Goal: Transaction & Acquisition: Purchase product/service

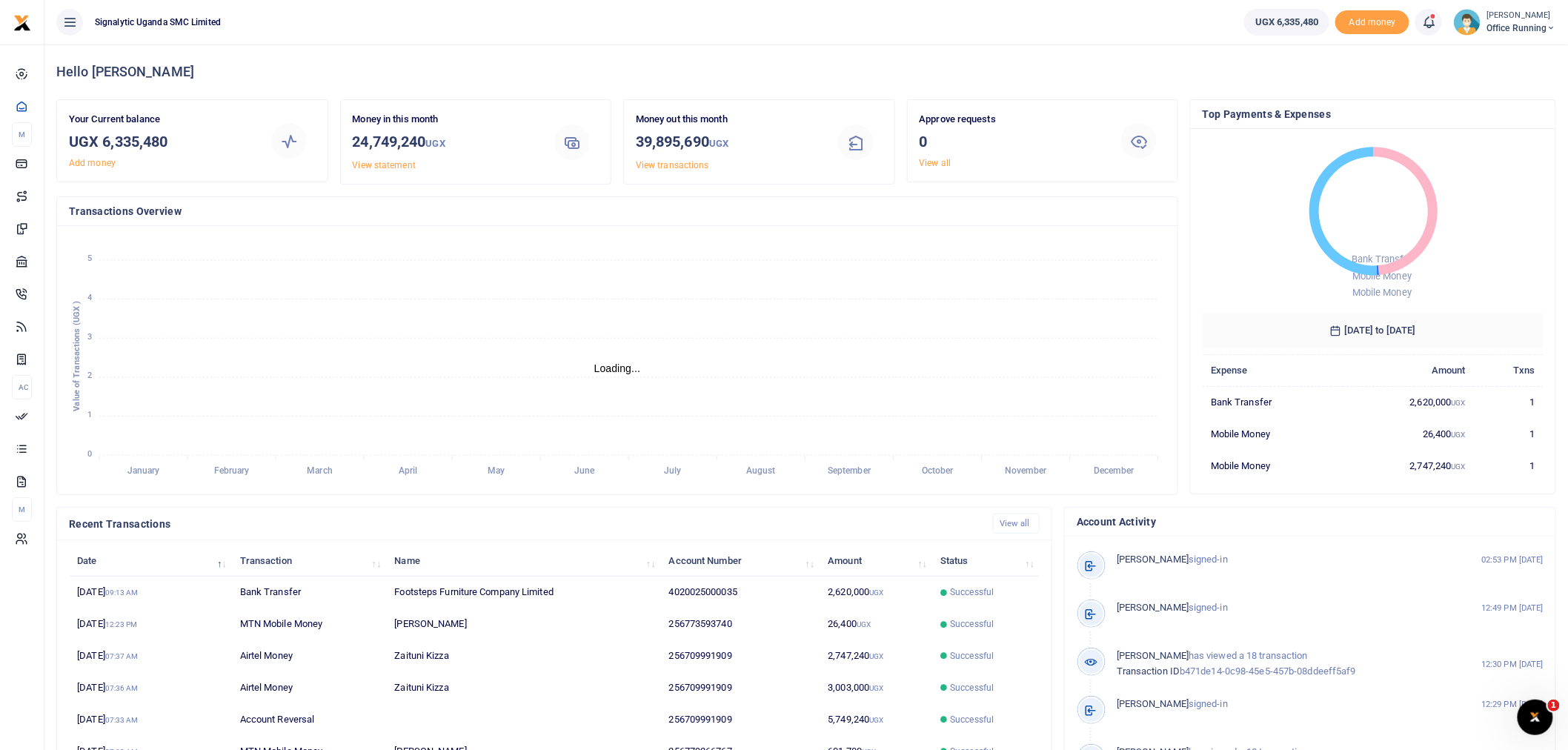
scroll to position [14, 13]
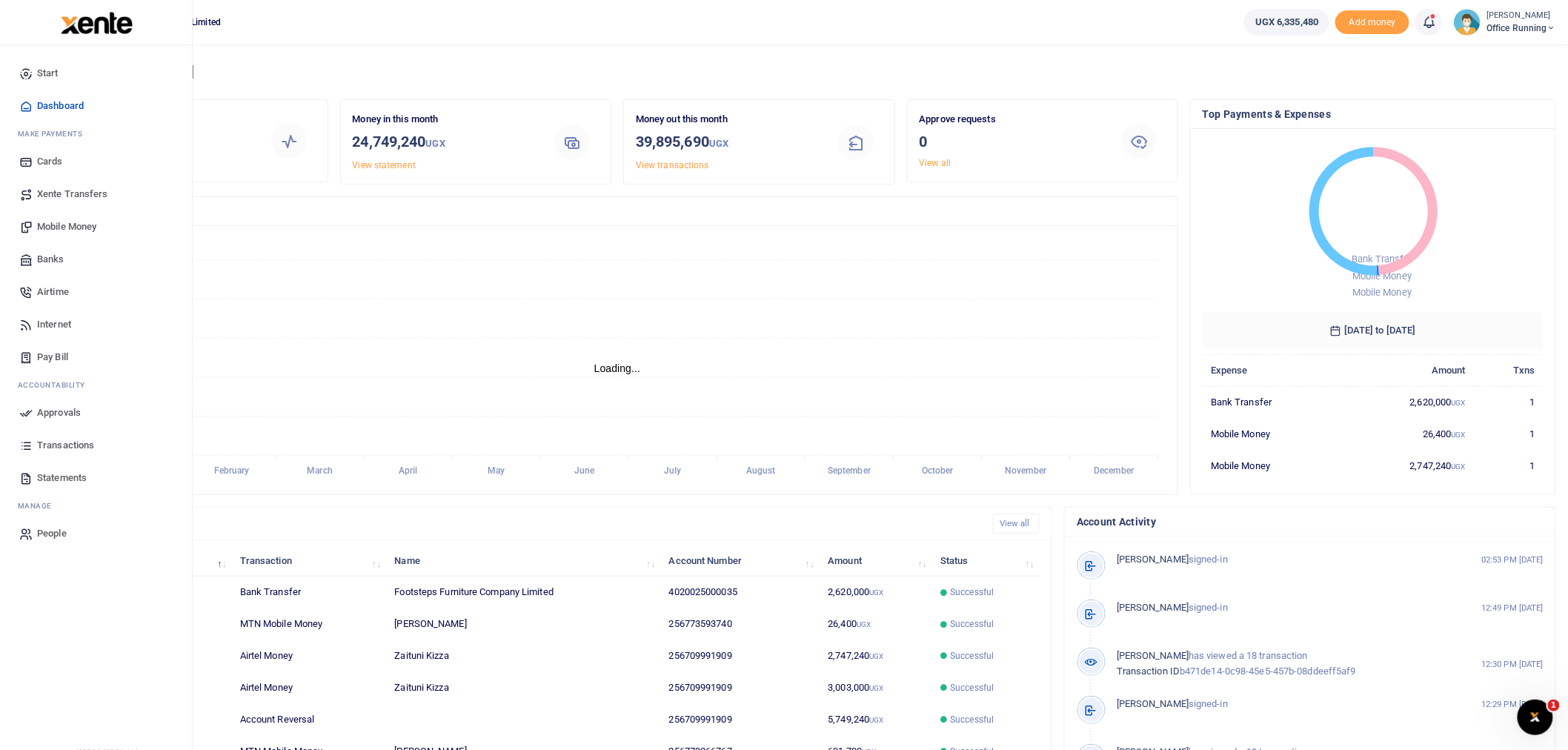
click at [65, 223] on span "Mobile Money" at bounding box center [66, 226] width 59 height 15
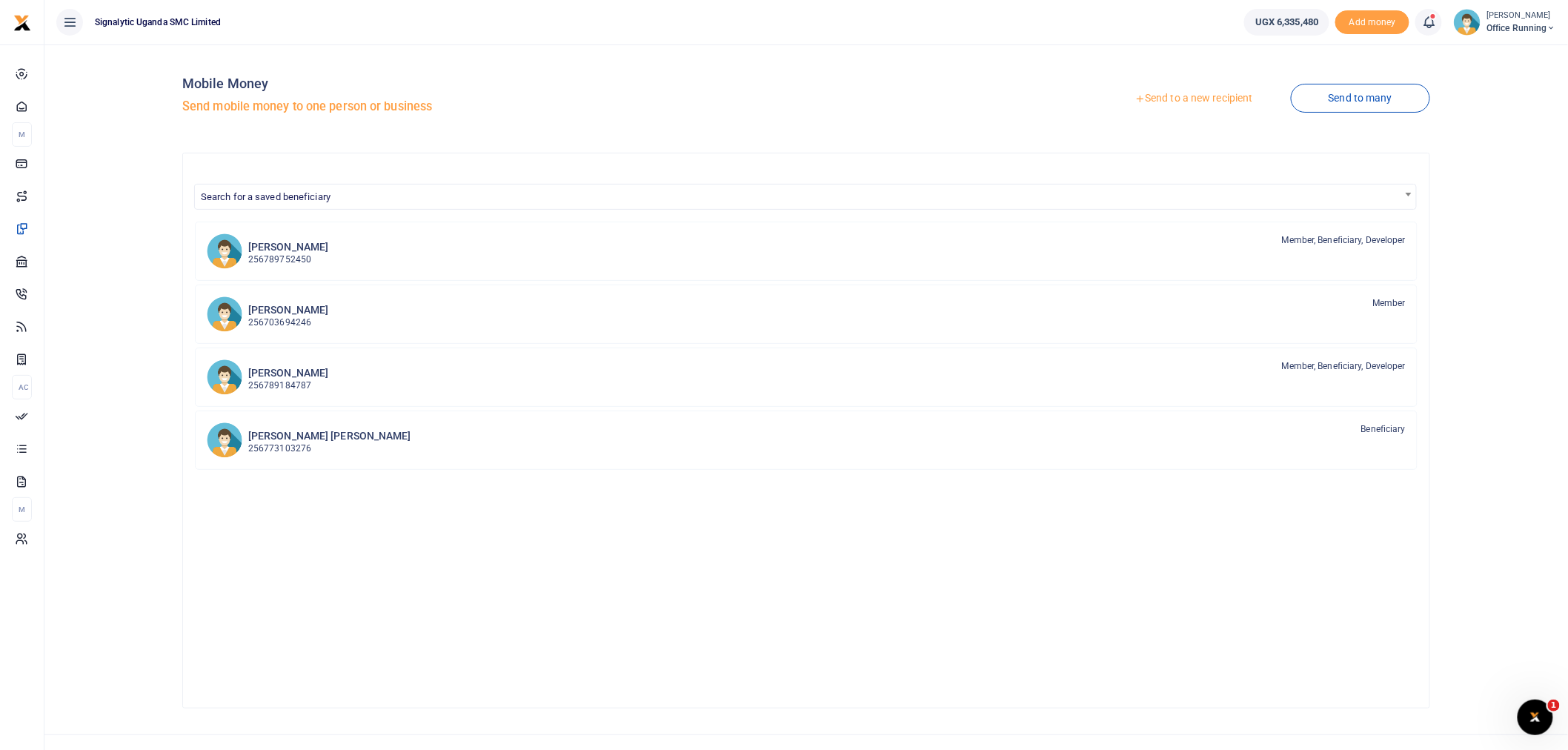
click at [1205, 87] on link "Send to a new recipient" at bounding box center [1193, 99] width 194 height 27
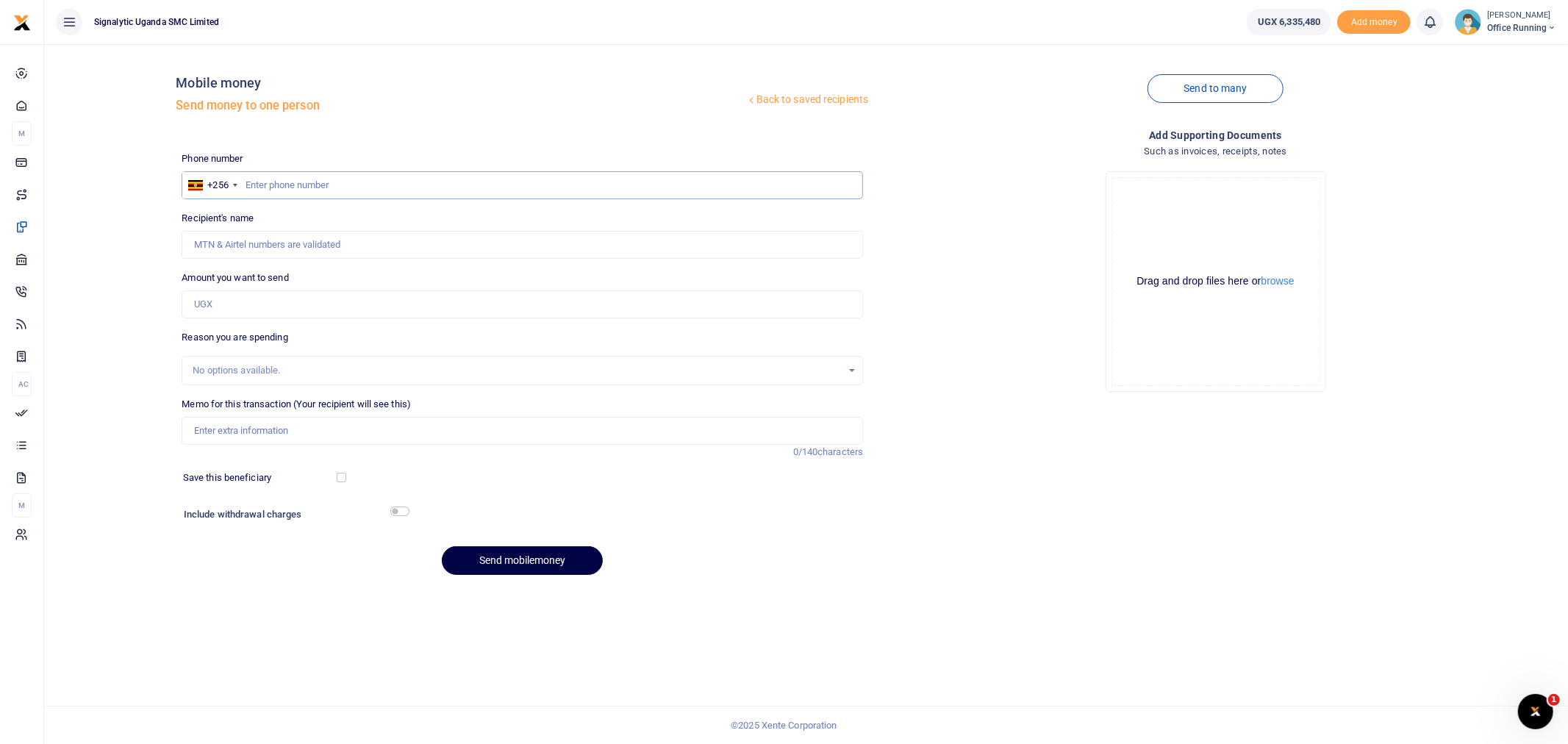
click at [391, 179] on input "text" at bounding box center [522, 184] width 682 height 28
type input "765974574"
type input "[PERSON_NAME] [PERSON_NAME]"
click at [283, 303] on input "Amount you want to send" at bounding box center [522, 303] width 682 height 28
type input "136,000"
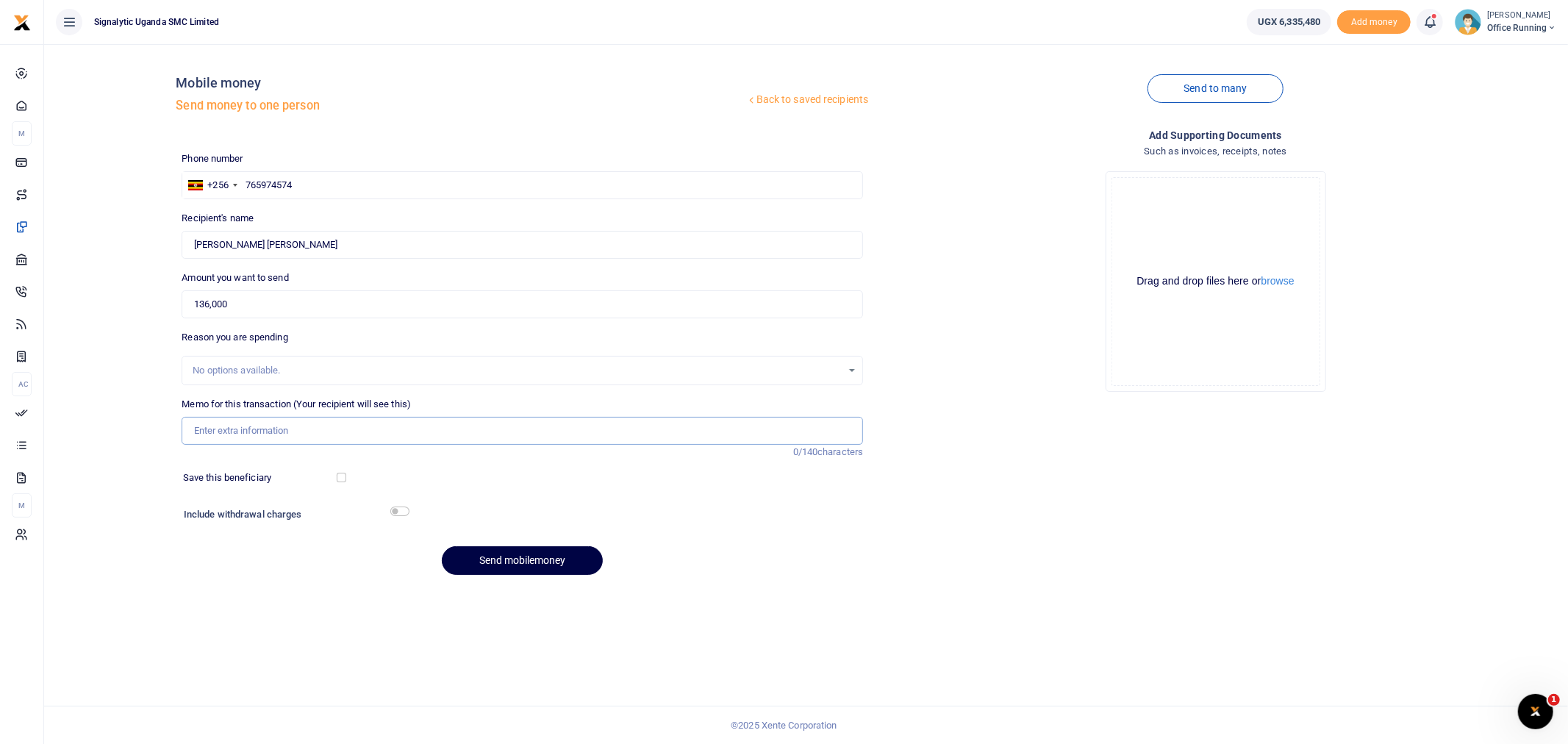
click at [230, 430] on input "Memo for this transaction (Your recipient will see this)" at bounding box center [522, 430] width 682 height 28
paste input "REQSN00157"
click at [276, 430] on input "REQSN00157 GEN shoes" at bounding box center [522, 430] width 682 height 28
click at [454, 426] on input "REQSN00157 GEN safety shoes" at bounding box center [522, 430] width 682 height 28
type input "REQSN00157 GEN safety shoes [PERSON_NAME]"
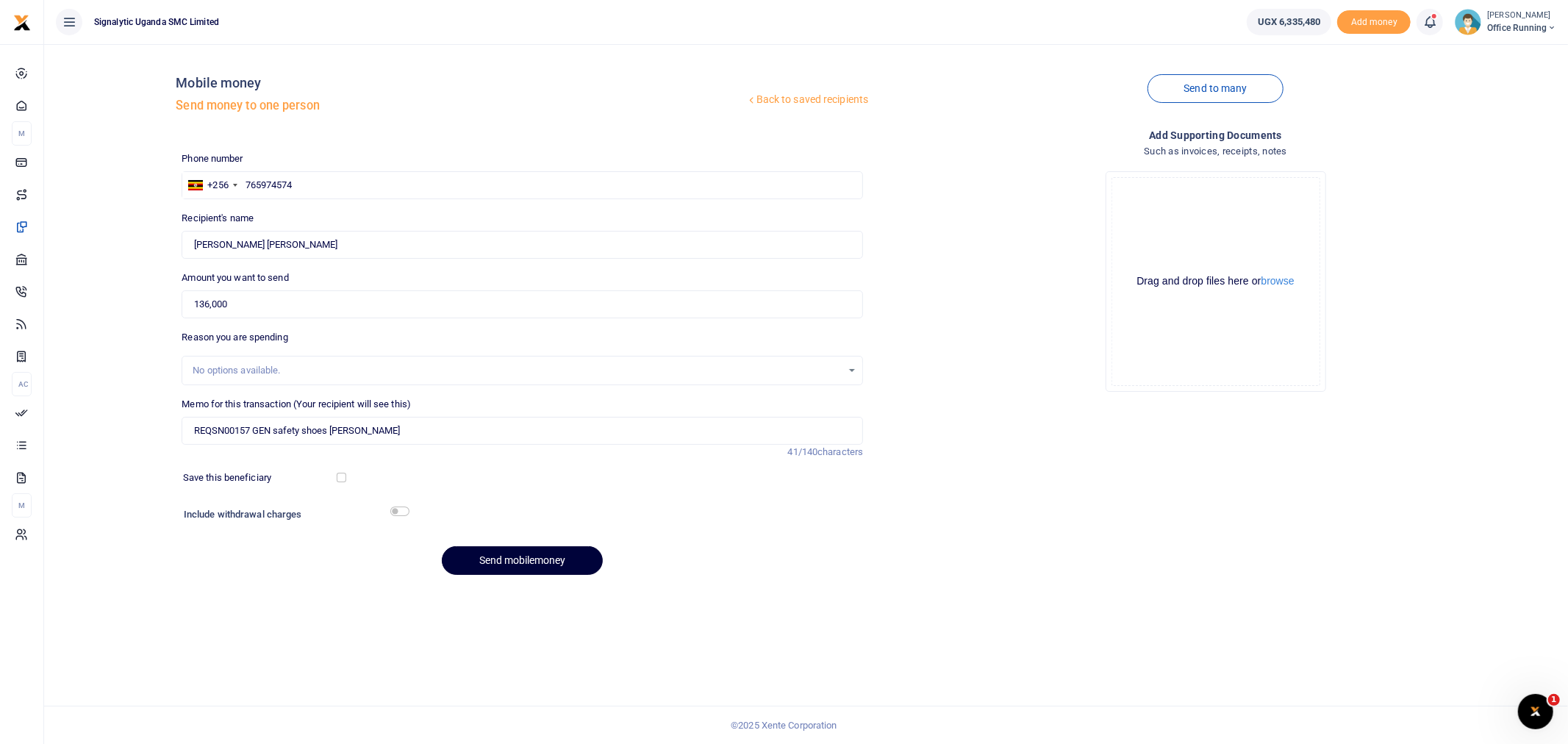
click at [531, 567] on button "Send mobilemoney" at bounding box center [522, 561] width 161 height 29
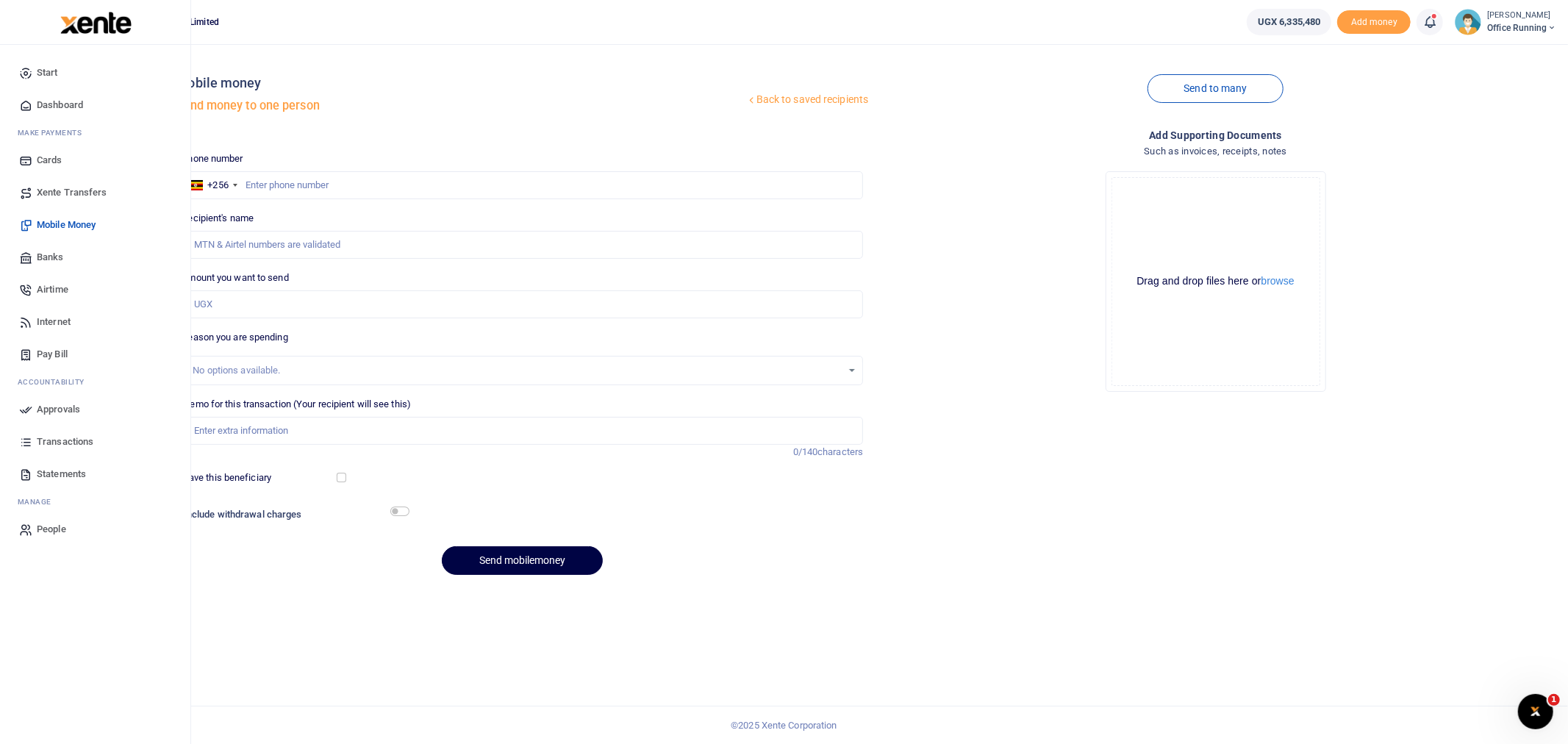
click at [61, 405] on span "Approvals" at bounding box center [58, 409] width 43 height 14
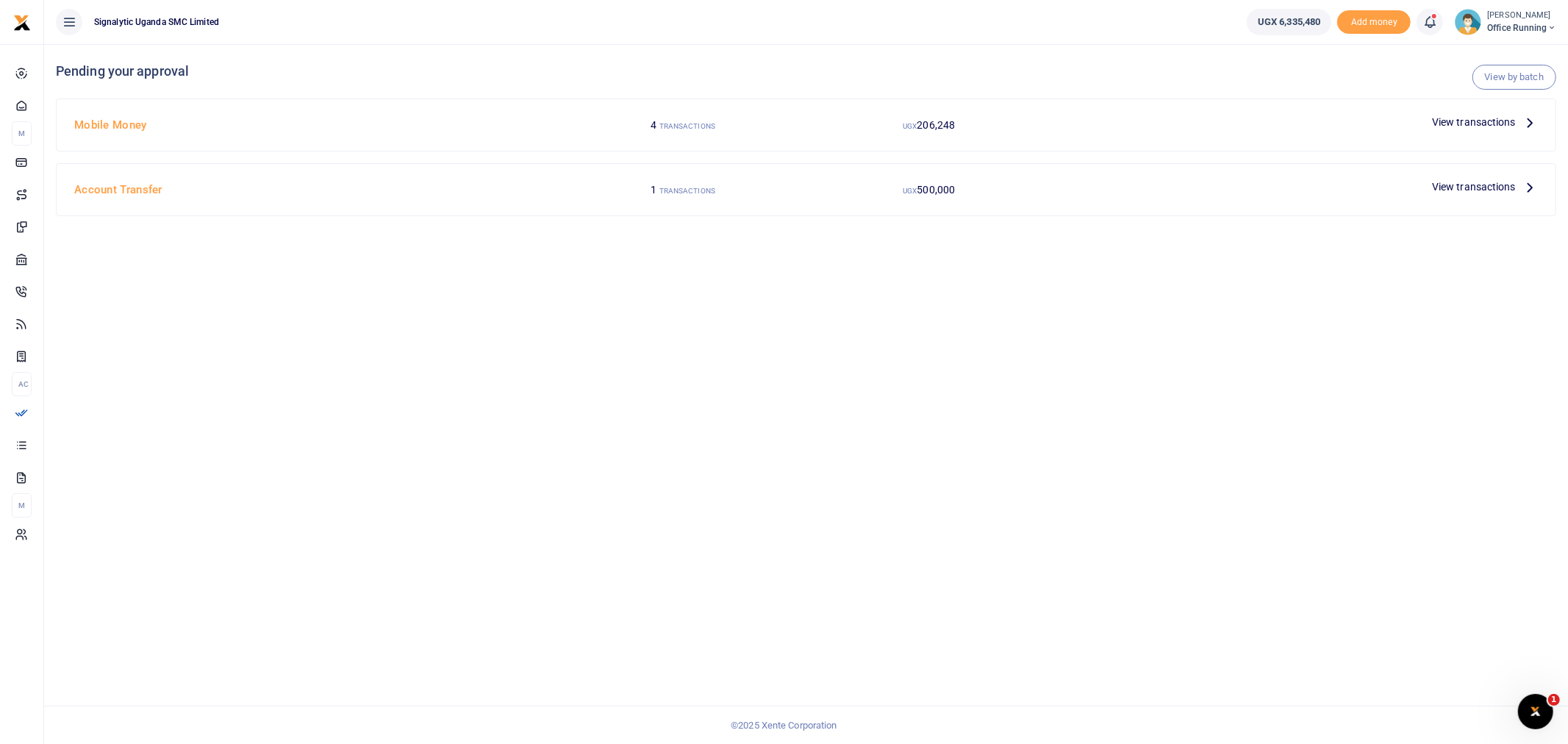
click at [1472, 120] on span "View transactions" at bounding box center [1473, 122] width 84 height 16
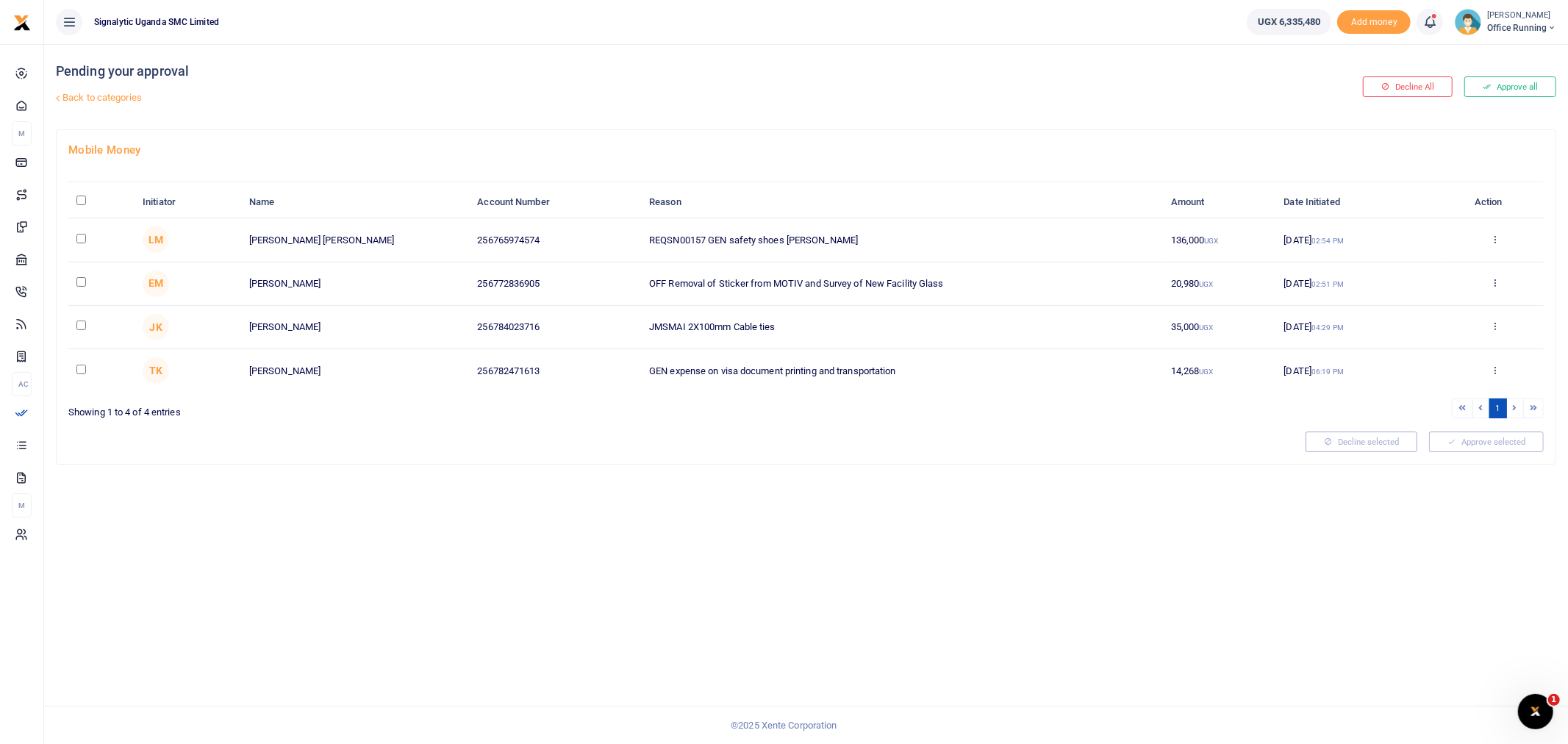
click at [1488, 235] on div "Approve Decline Details" at bounding box center [1495, 240] width 81 height 14
click at [1493, 238] on icon at bounding box center [1495, 238] width 10 height 11
click at [1434, 261] on link "Approve" at bounding box center [1441, 262] width 116 height 20
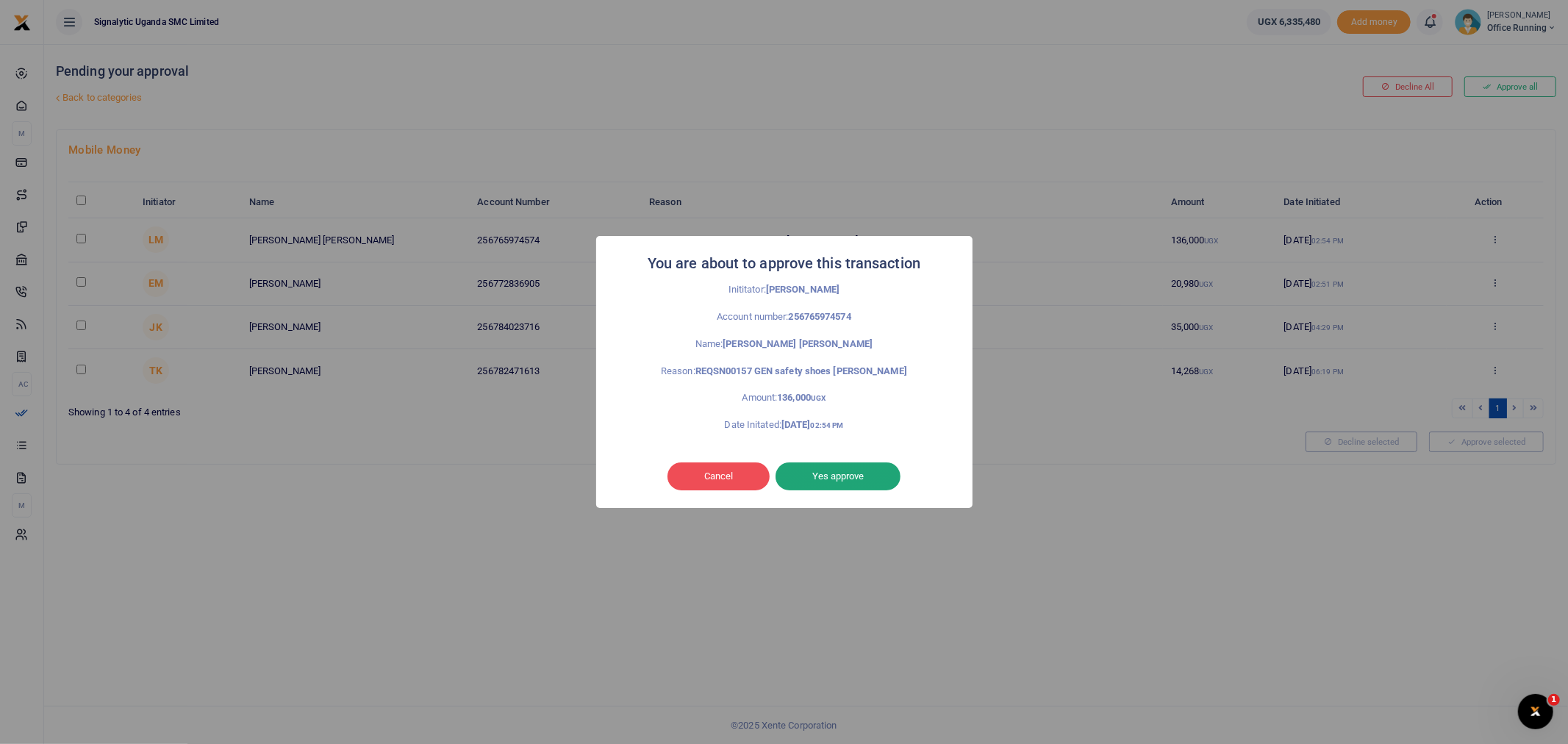
click at [857, 481] on button "Yes approve" at bounding box center [838, 475] width 125 height 28
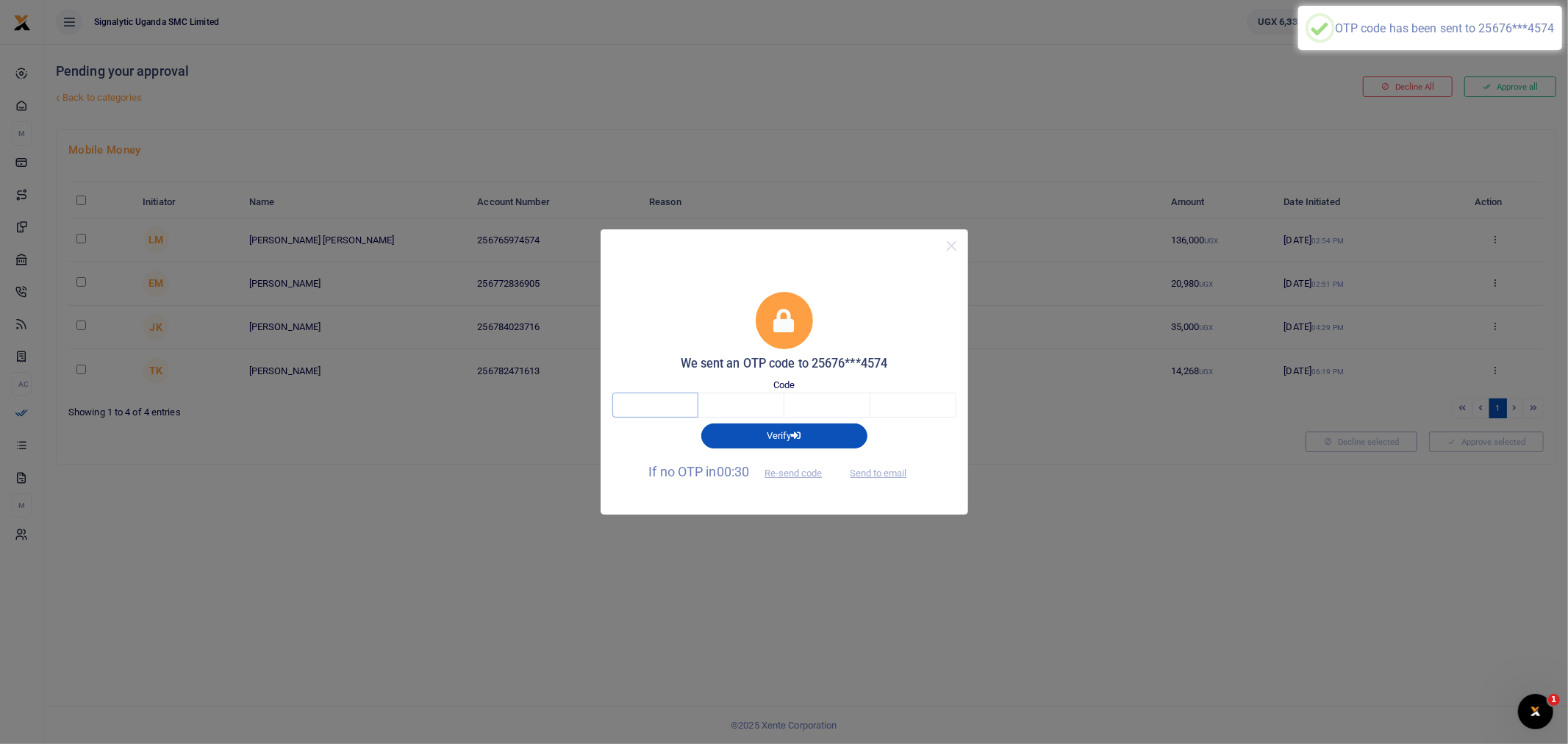
click at [648, 398] on input "text" at bounding box center [656, 405] width 86 height 25
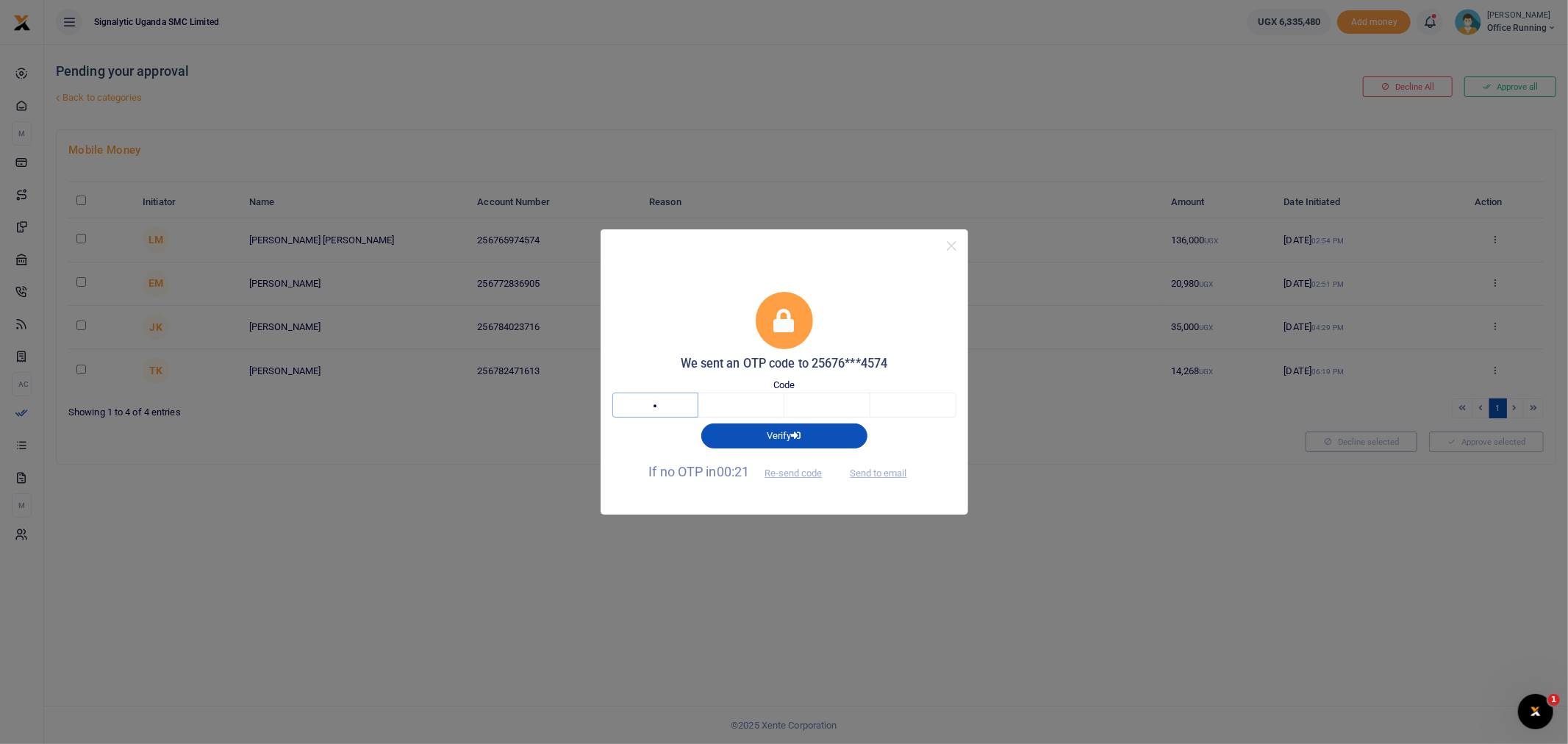
type input "2"
type input "0"
type input "5"
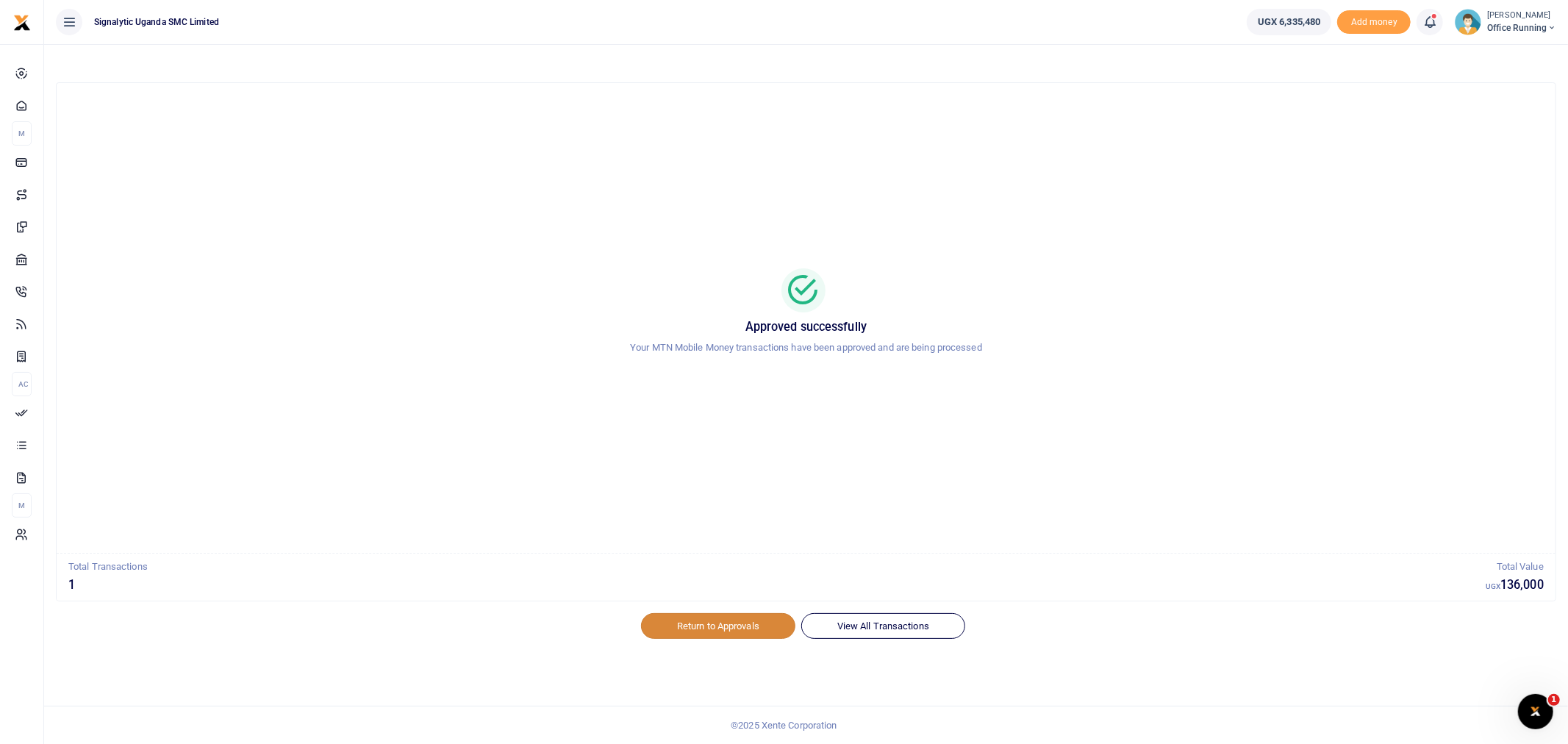
click at [725, 631] on link "Return to Approvals" at bounding box center [718, 625] width 155 height 25
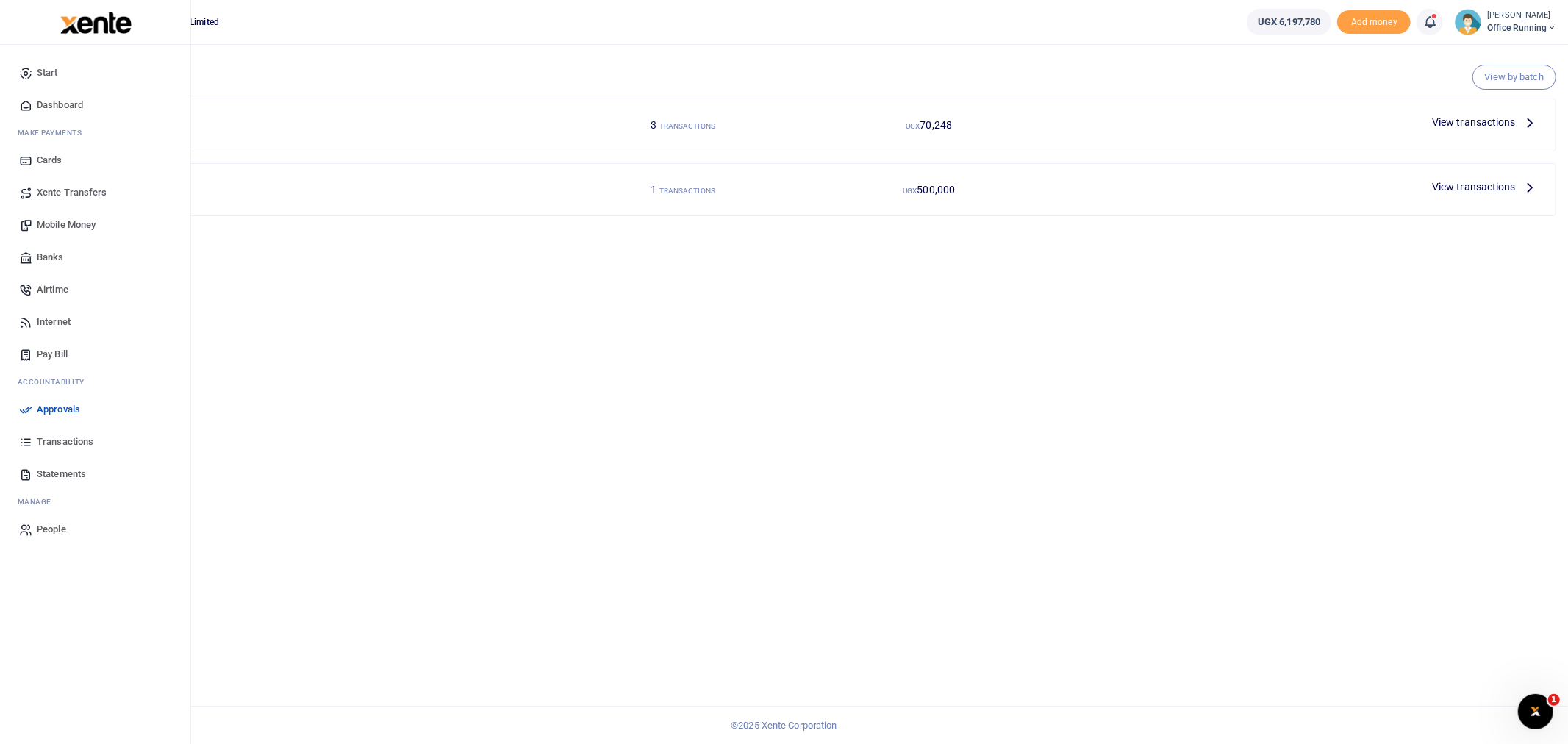
click at [62, 444] on span "Transactions" at bounding box center [64, 441] width 57 height 14
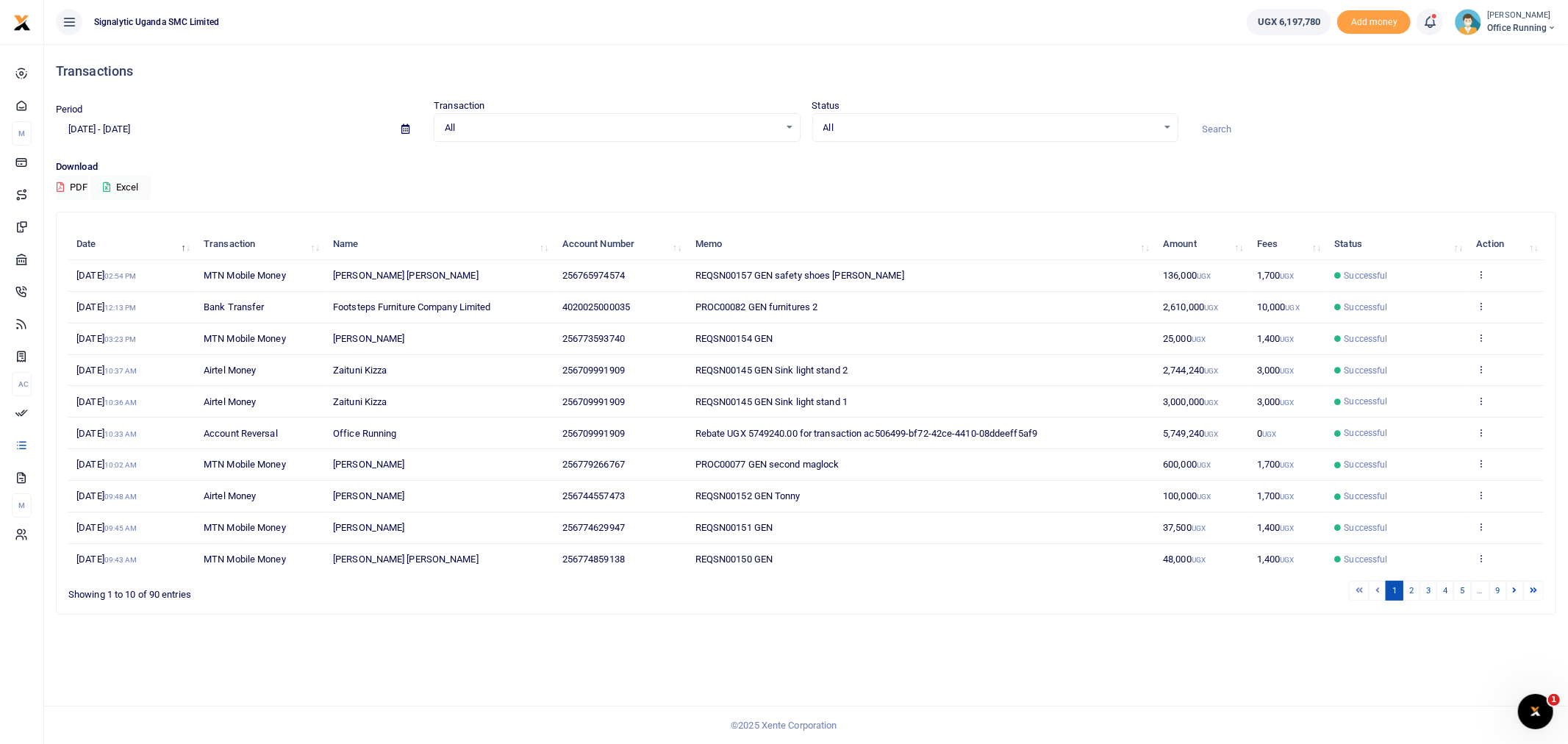
click at [1479, 265] on td "View details Send again" at bounding box center [1506, 276] width 76 height 32
click at [1472, 276] on td "View details Send again" at bounding box center [1506, 276] width 76 height 32
click at [1479, 269] on icon at bounding box center [1482, 274] width 10 height 11
click at [1453, 288] on div "View details Send again" at bounding box center [1427, 315] width 117 height 66
click at [1478, 270] on icon at bounding box center [1482, 274] width 10 height 11
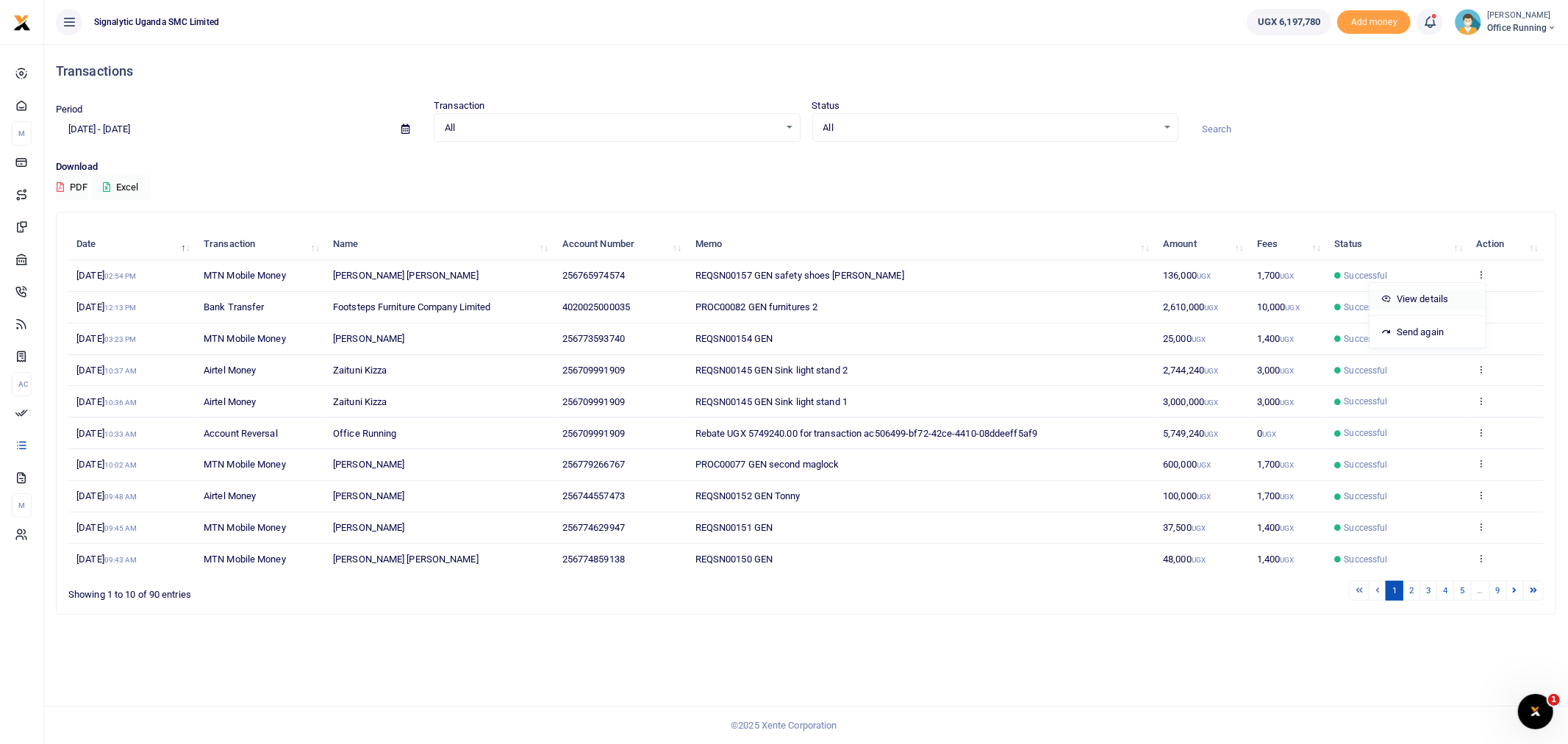
click at [1438, 305] on link "View details" at bounding box center [1427, 299] width 116 height 20
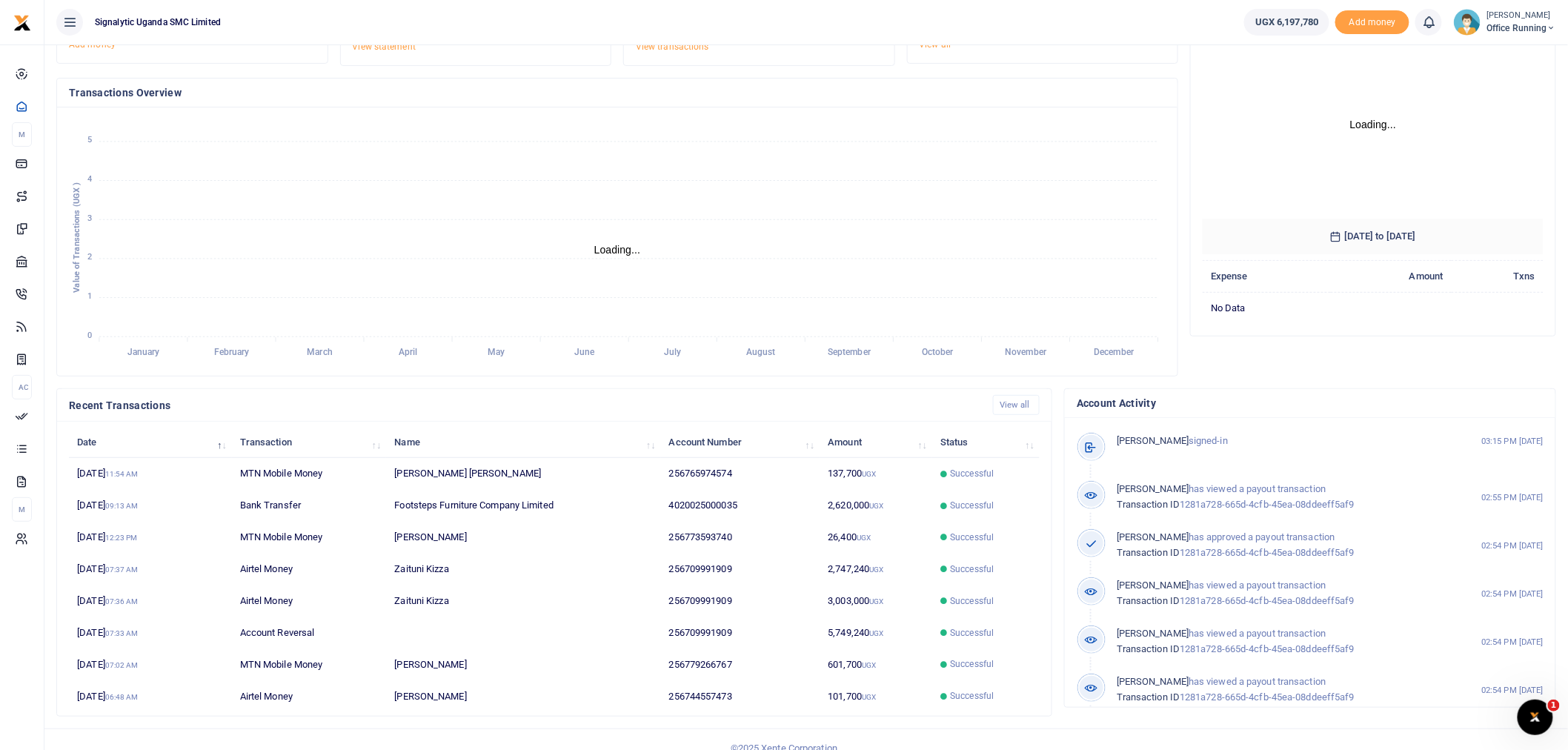
scroll to position [136, 0]
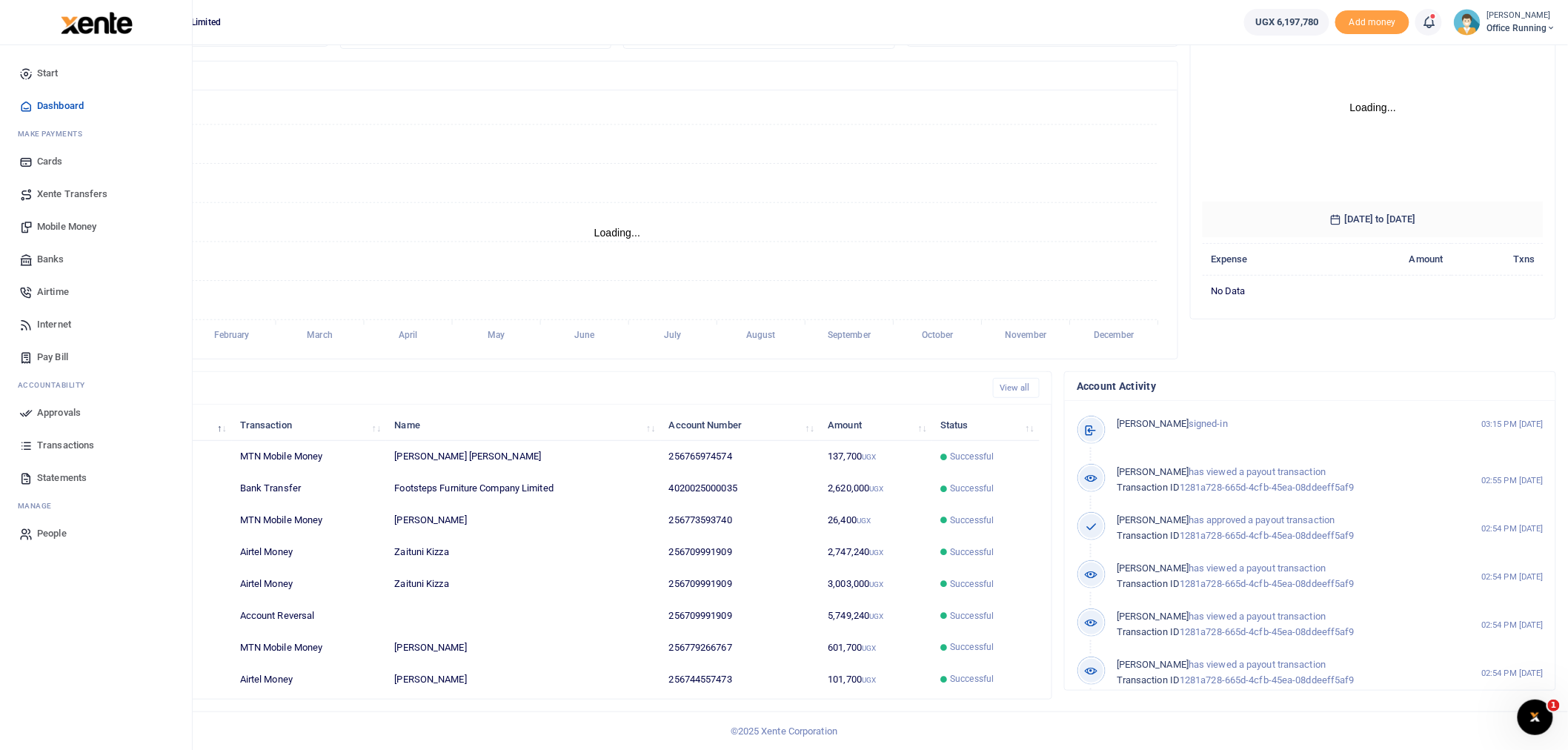
click at [65, 447] on span "Transactions" at bounding box center [65, 444] width 57 height 15
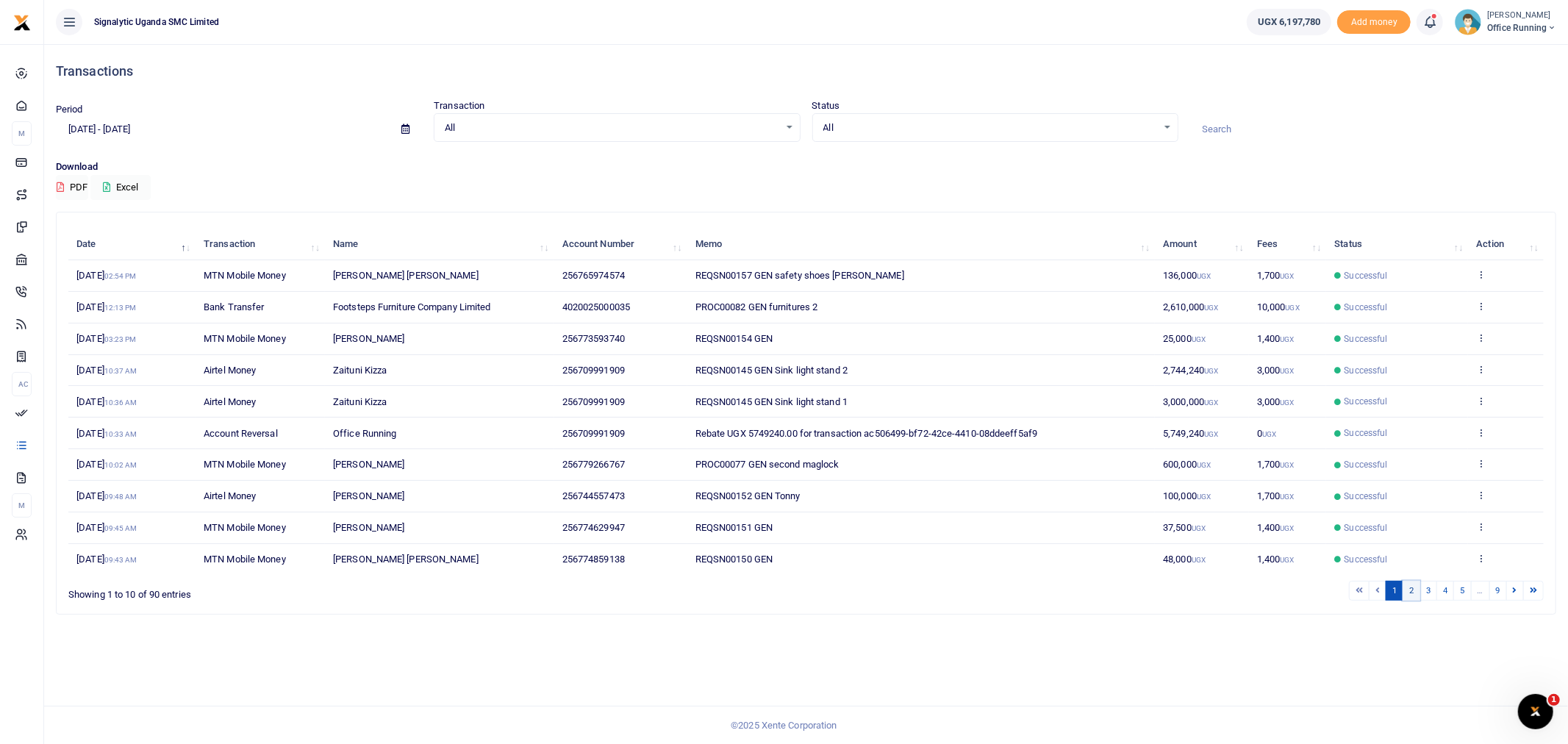
click at [1410, 599] on link "2" at bounding box center [1411, 590] width 17 height 20
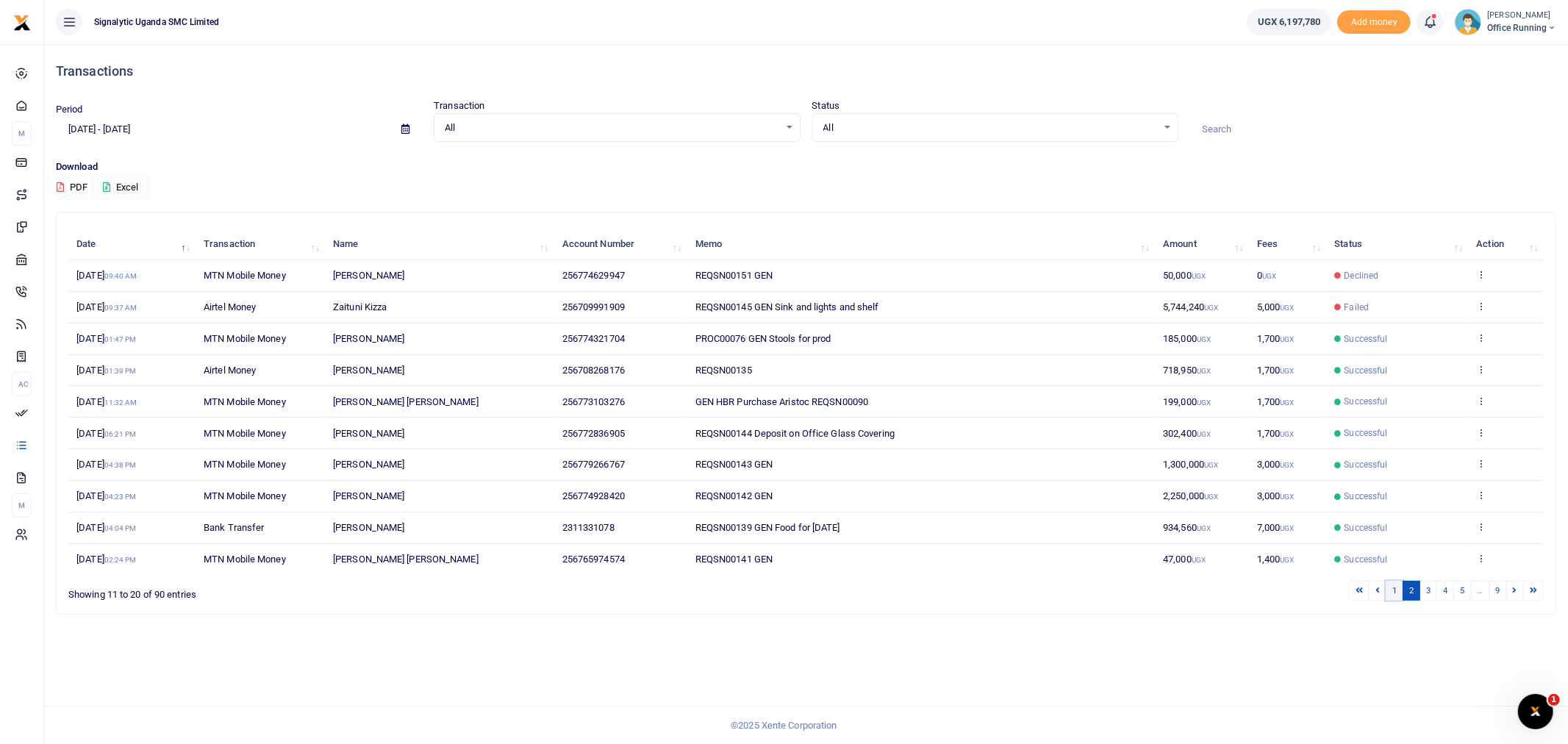
click at [1393, 590] on link "1" at bounding box center [1394, 590] width 17 height 20
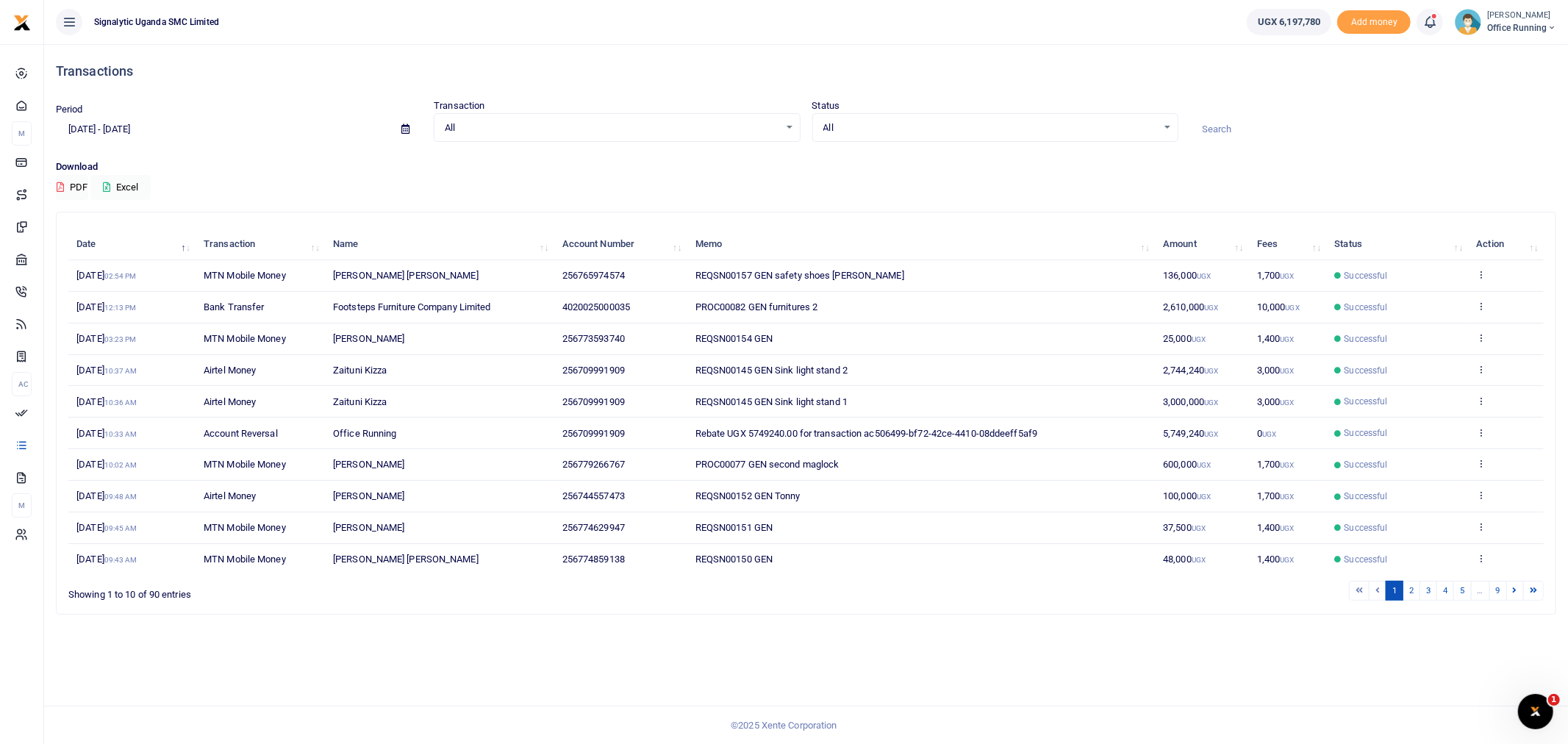
click at [1483, 552] on td "View details Send again" at bounding box center [1506, 559] width 76 height 31
click at [1481, 559] on icon at bounding box center [1482, 558] width 10 height 11
click at [1462, 540] on link "Send again" at bounding box center [1427, 534] width 116 height 20
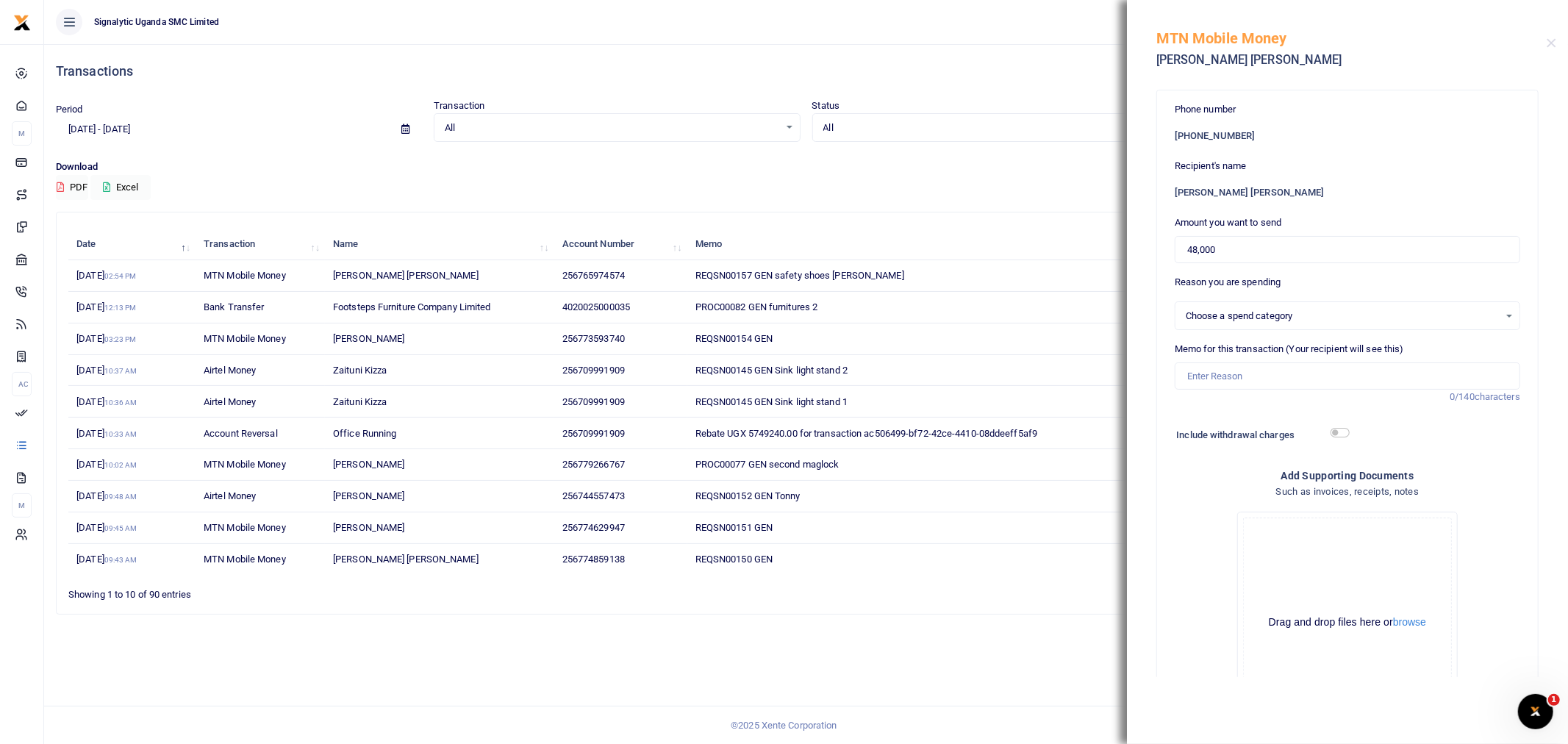
select select
click at [1225, 241] on input "48,000" at bounding box center [1347, 250] width 346 height 28
type input "6,000"
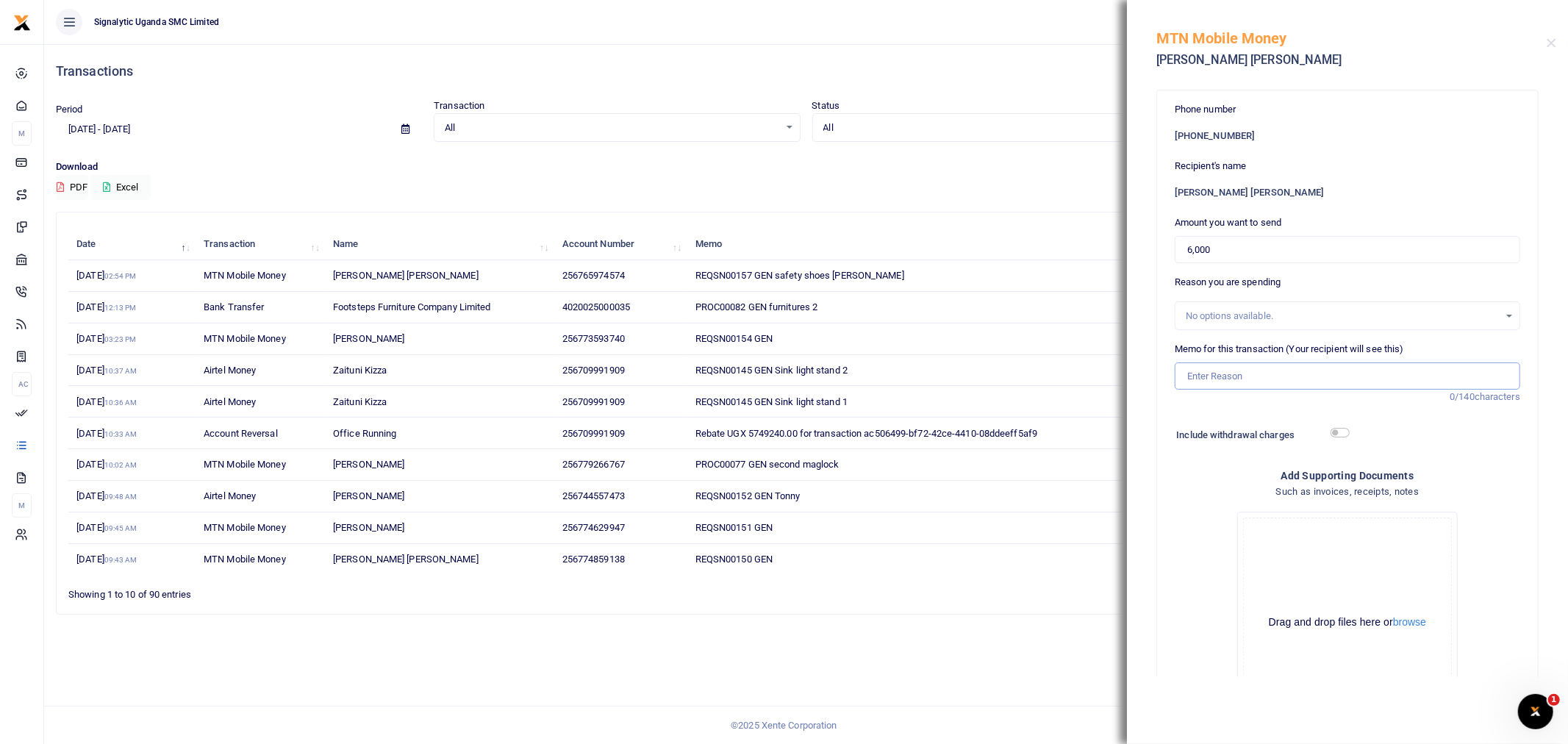
drag, startPoint x: 1211, startPoint y: 381, endPoint x: 1202, endPoint y: 379, distance: 9.2
click at [1210, 381] on input "Memo for this transaction (Your recipient will see this)" at bounding box center [1347, 375] width 346 height 28
paste input "REQSN00158"
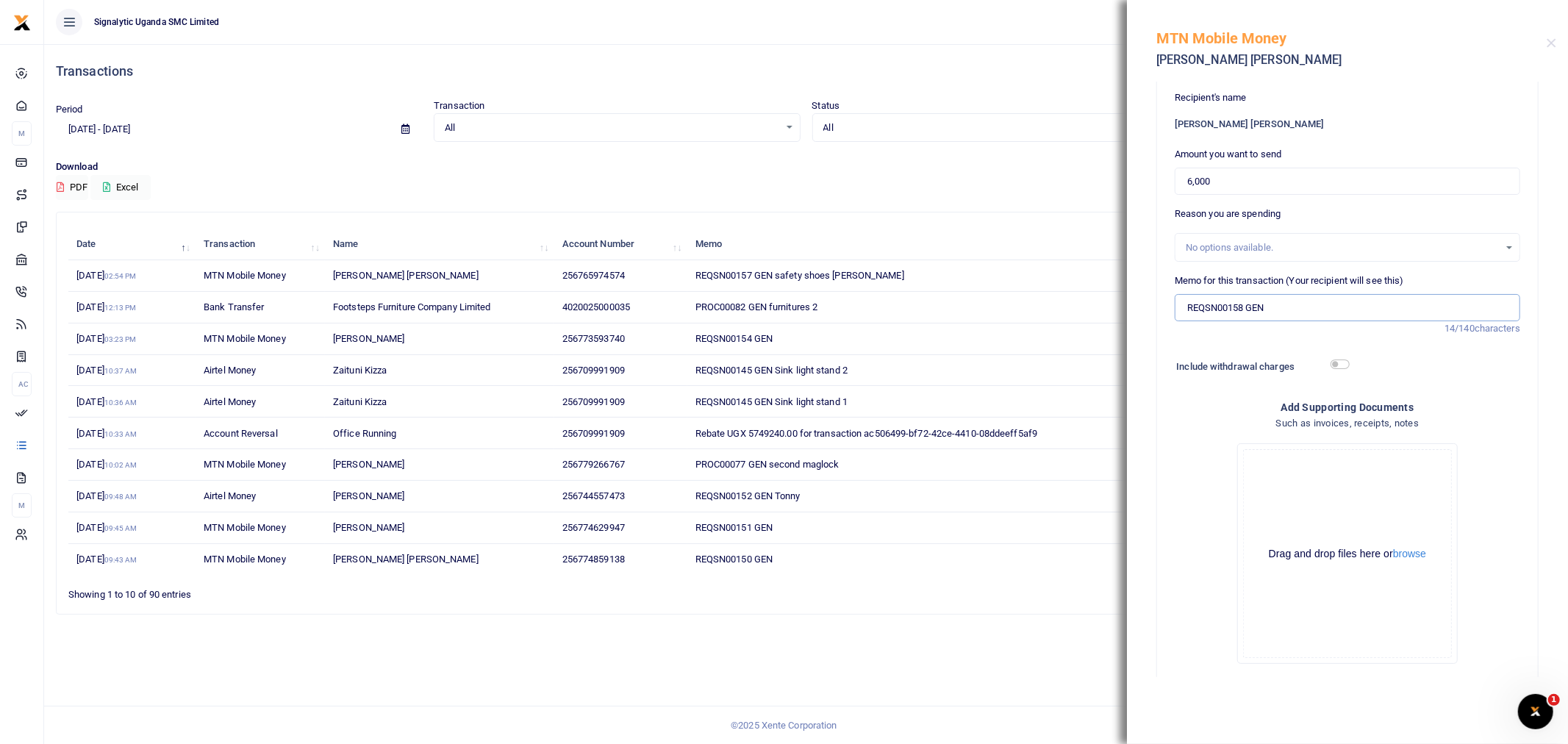
scroll to position [137, 0]
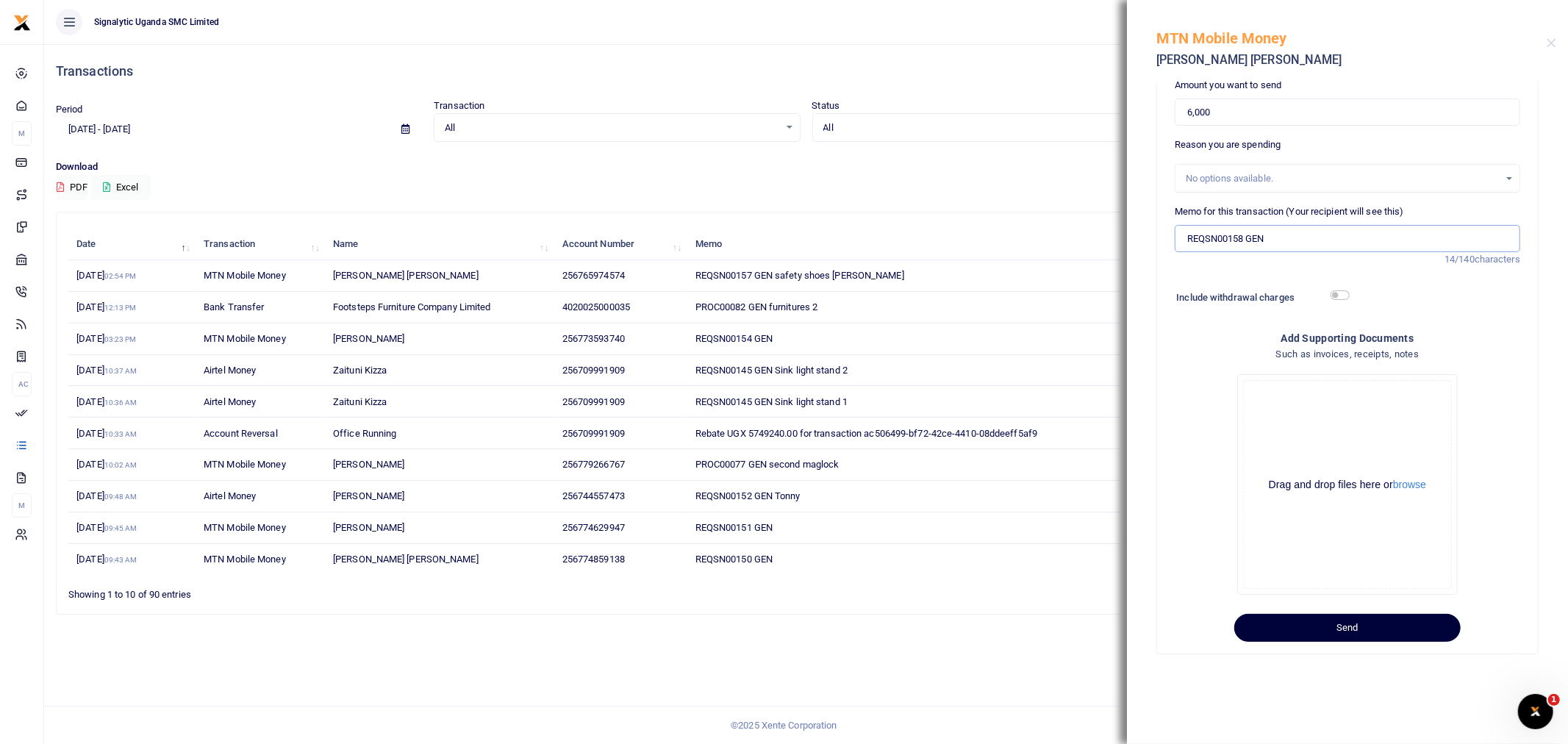
type input "REQSN00158 GEN"
click at [1381, 636] on button "Send" at bounding box center [1347, 627] width 227 height 28
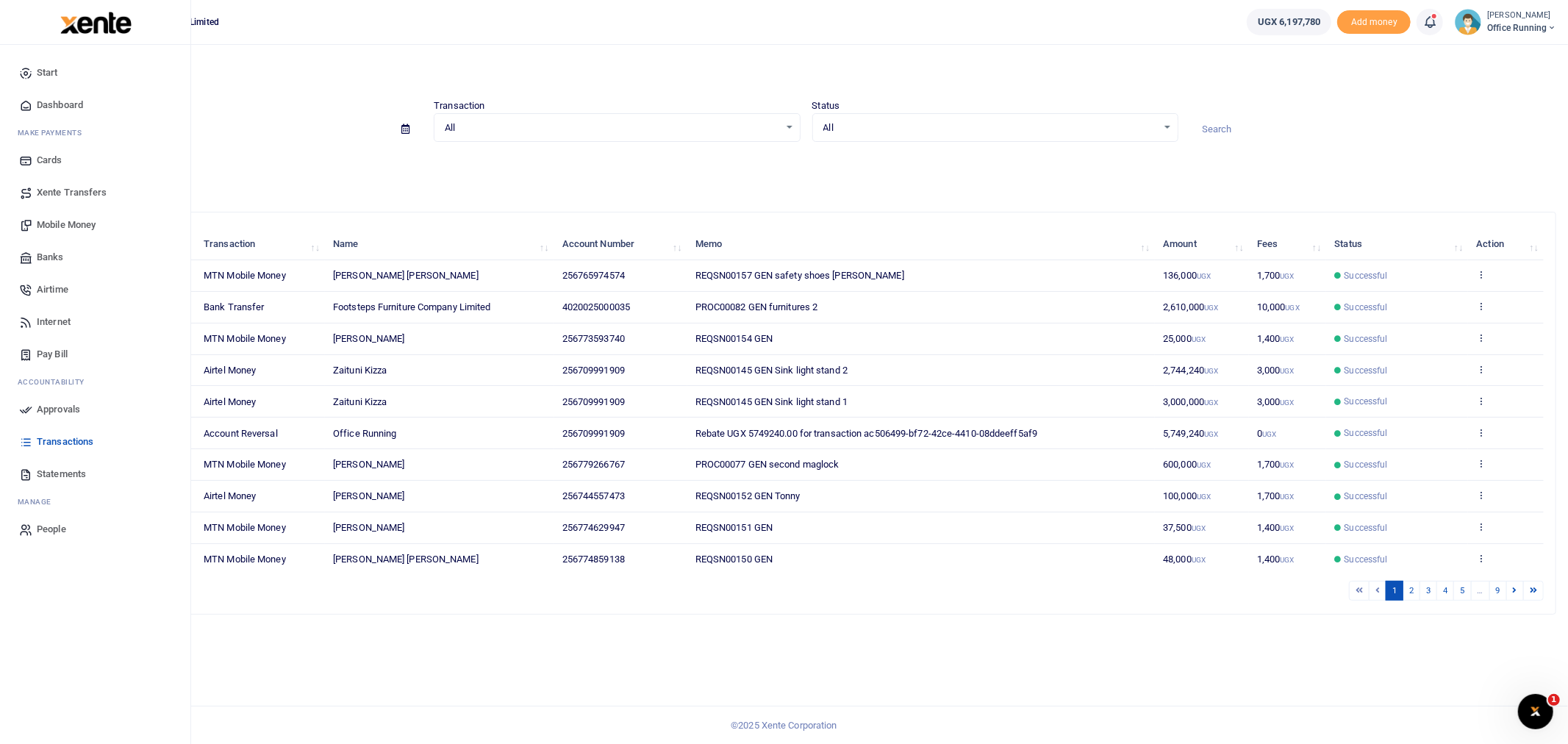
click at [45, 415] on span "Approvals" at bounding box center [58, 409] width 43 height 14
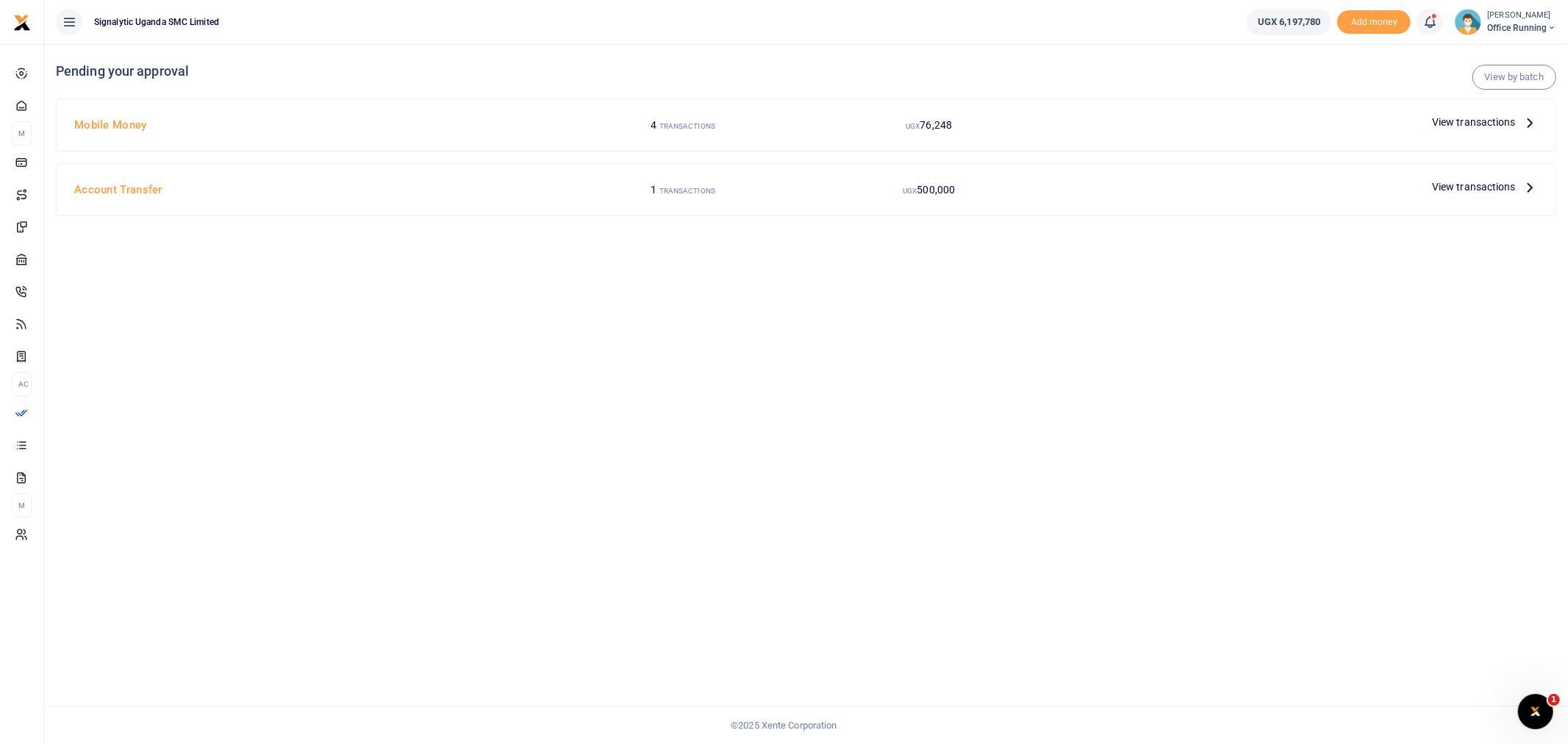
click at [1466, 117] on span "View transactions" at bounding box center [1473, 122] width 84 height 16
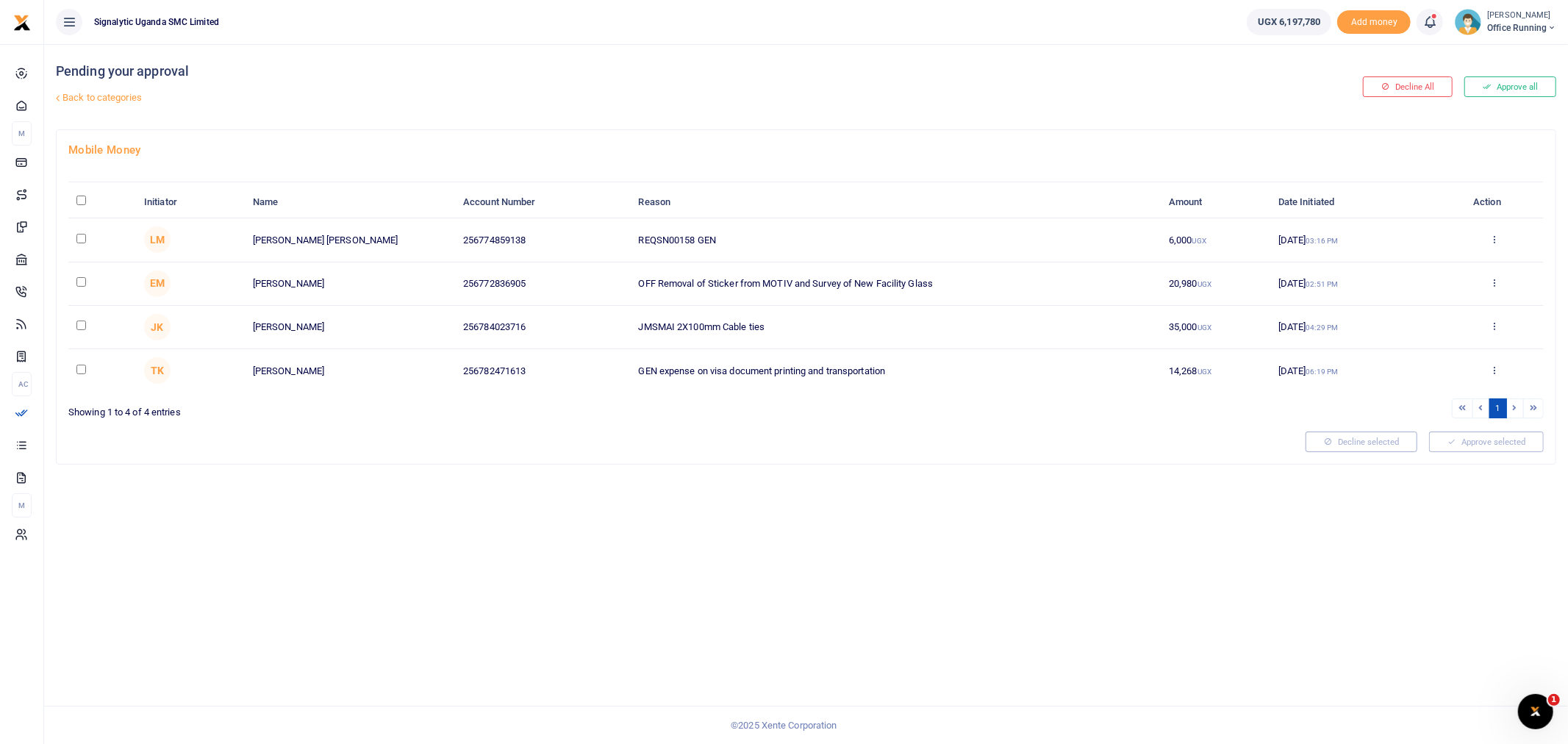
click at [1487, 237] on div "Approve Decline Details" at bounding box center [1494, 240] width 83 height 14
click at [1490, 239] on icon at bounding box center [1494, 238] width 10 height 11
click at [1453, 263] on link "Approve" at bounding box center [1439, 262] width 116 height 20
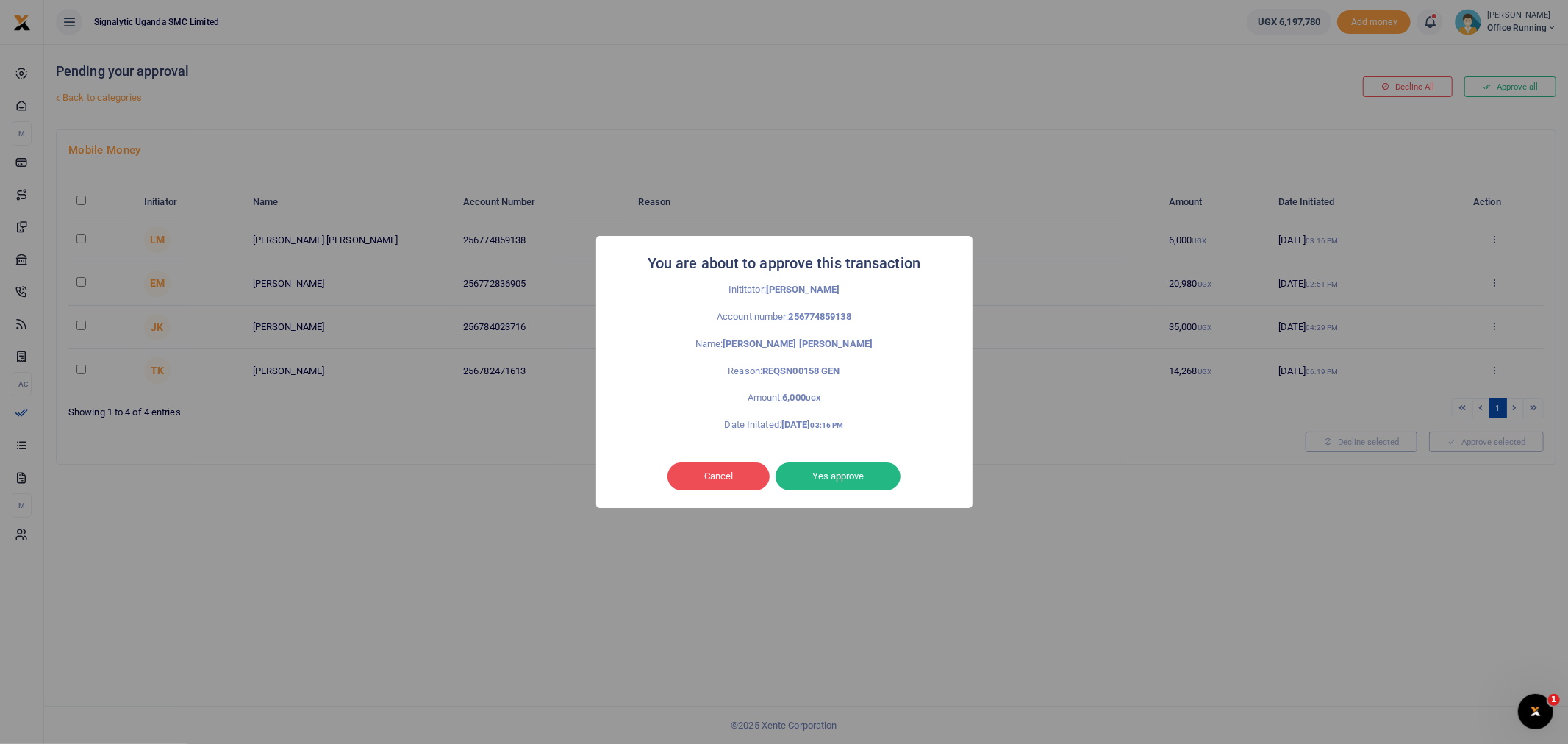
click at [821, 478] on button "Yes approve" at bounding box center [838, 475] width 125 height 28
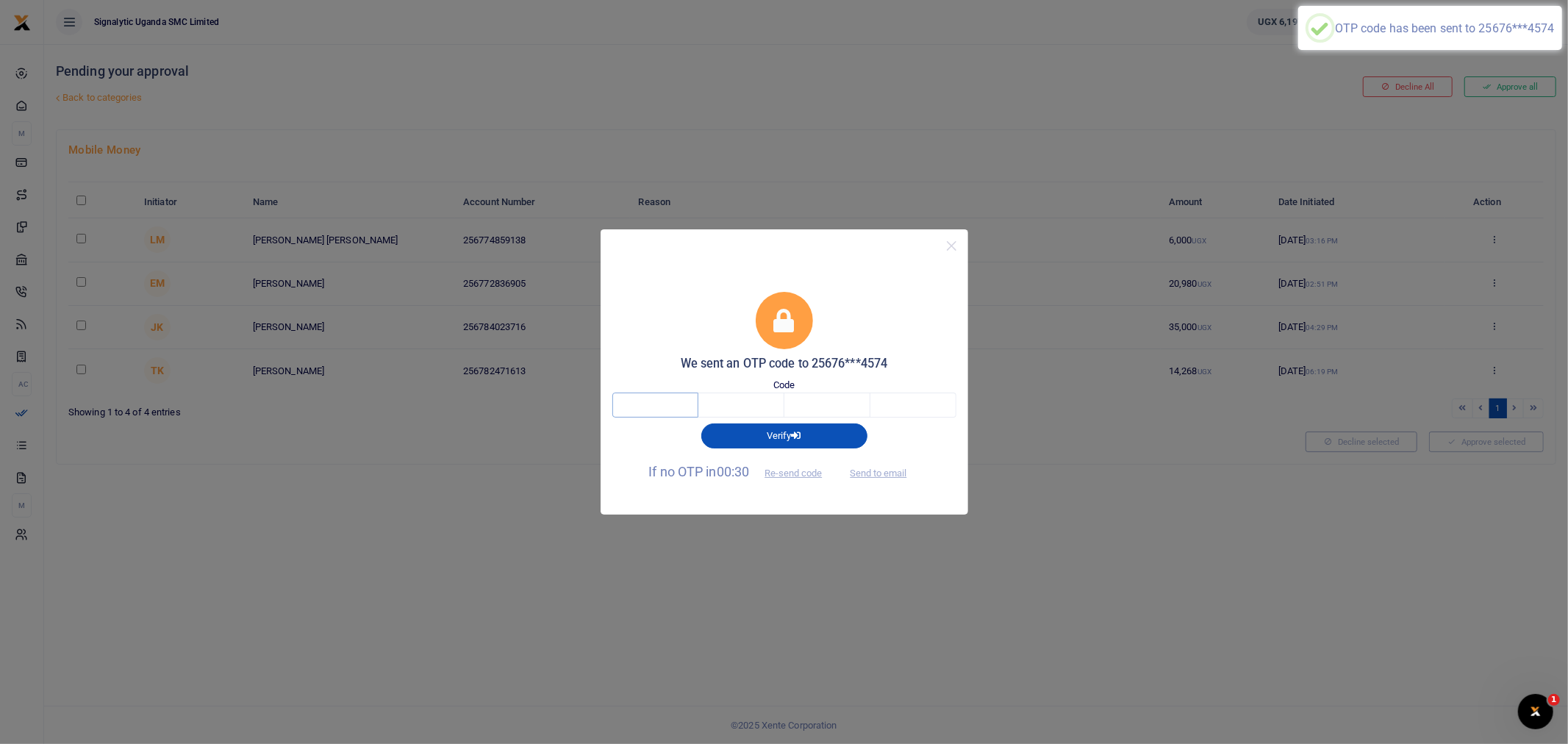
click at [641, 404] on input "text" at bounding box center [656, 405] width 86 height 25
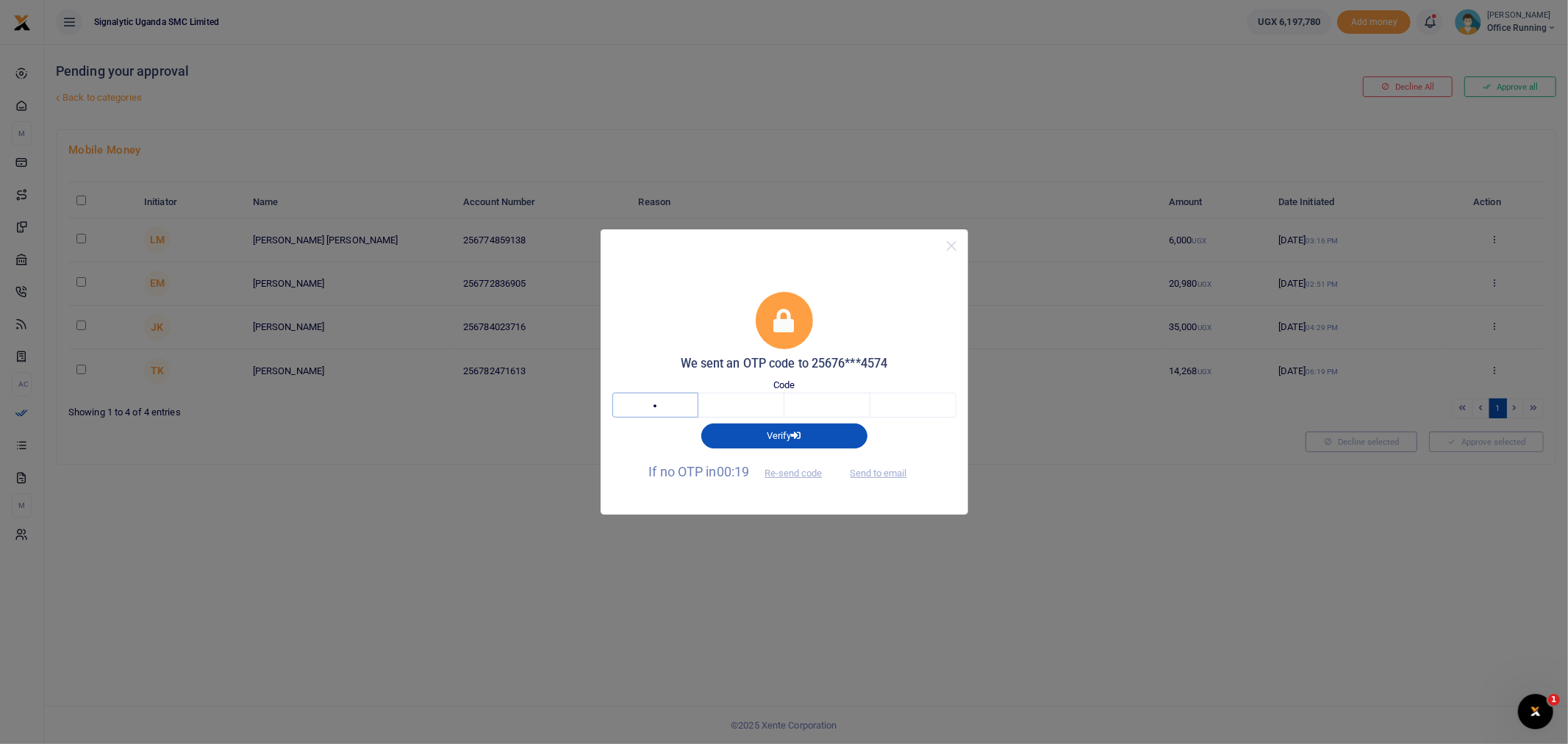
type input "2"
type input "3"
type input "4"
type input "2"
type input "3"
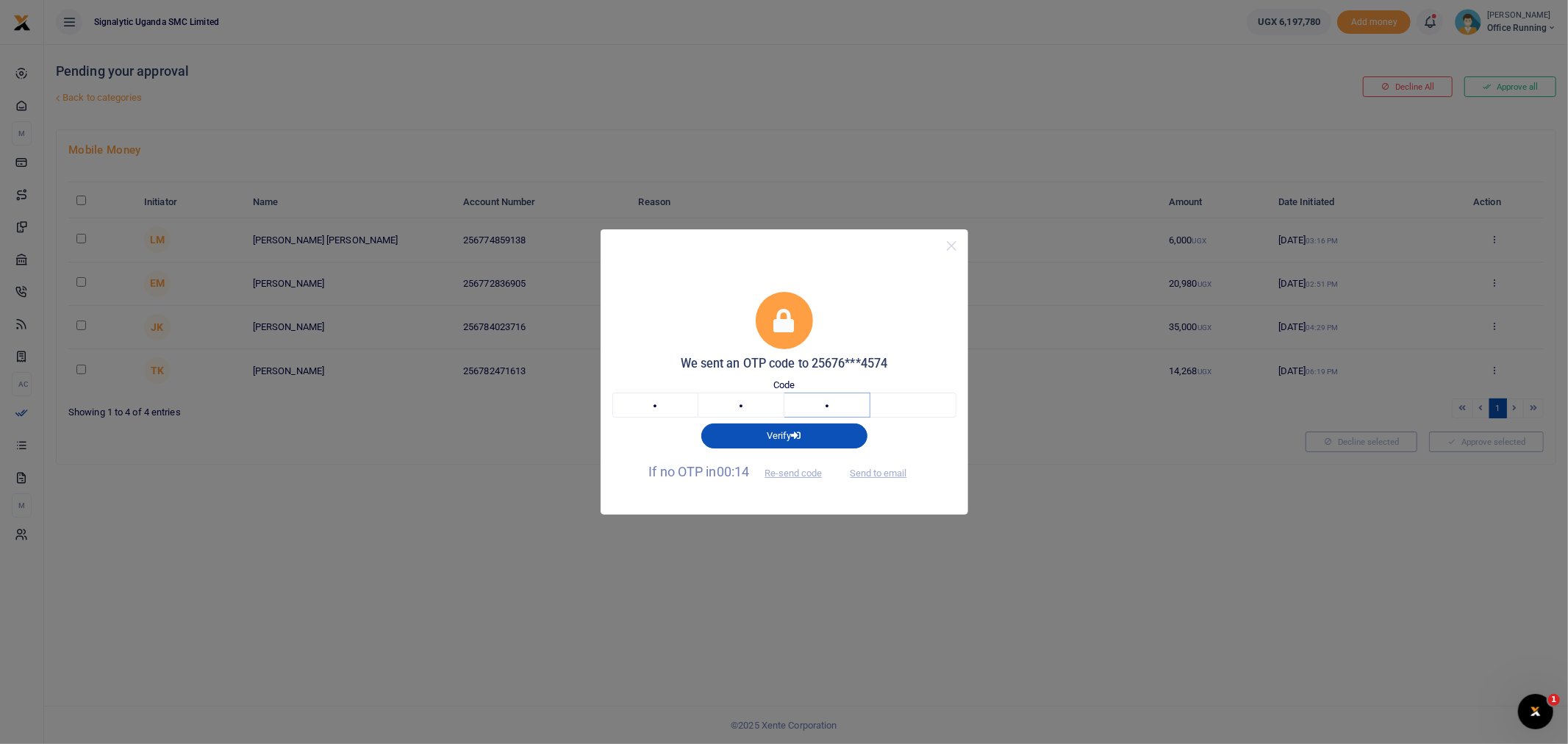
type input "4"
type input "1"
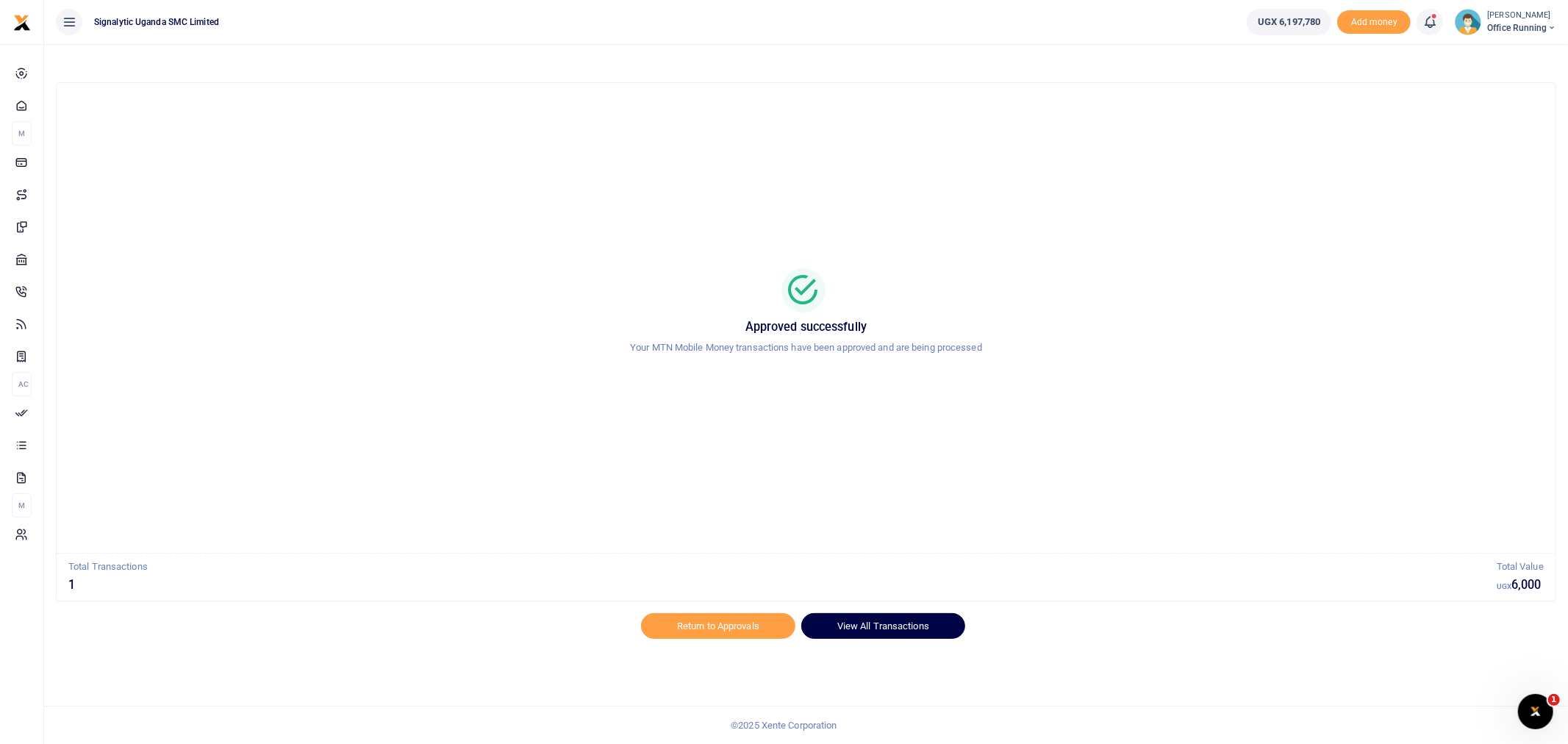
click at [886, 628] on link "View All Transactions" at bounding box center [882, 625] width 164 height 25
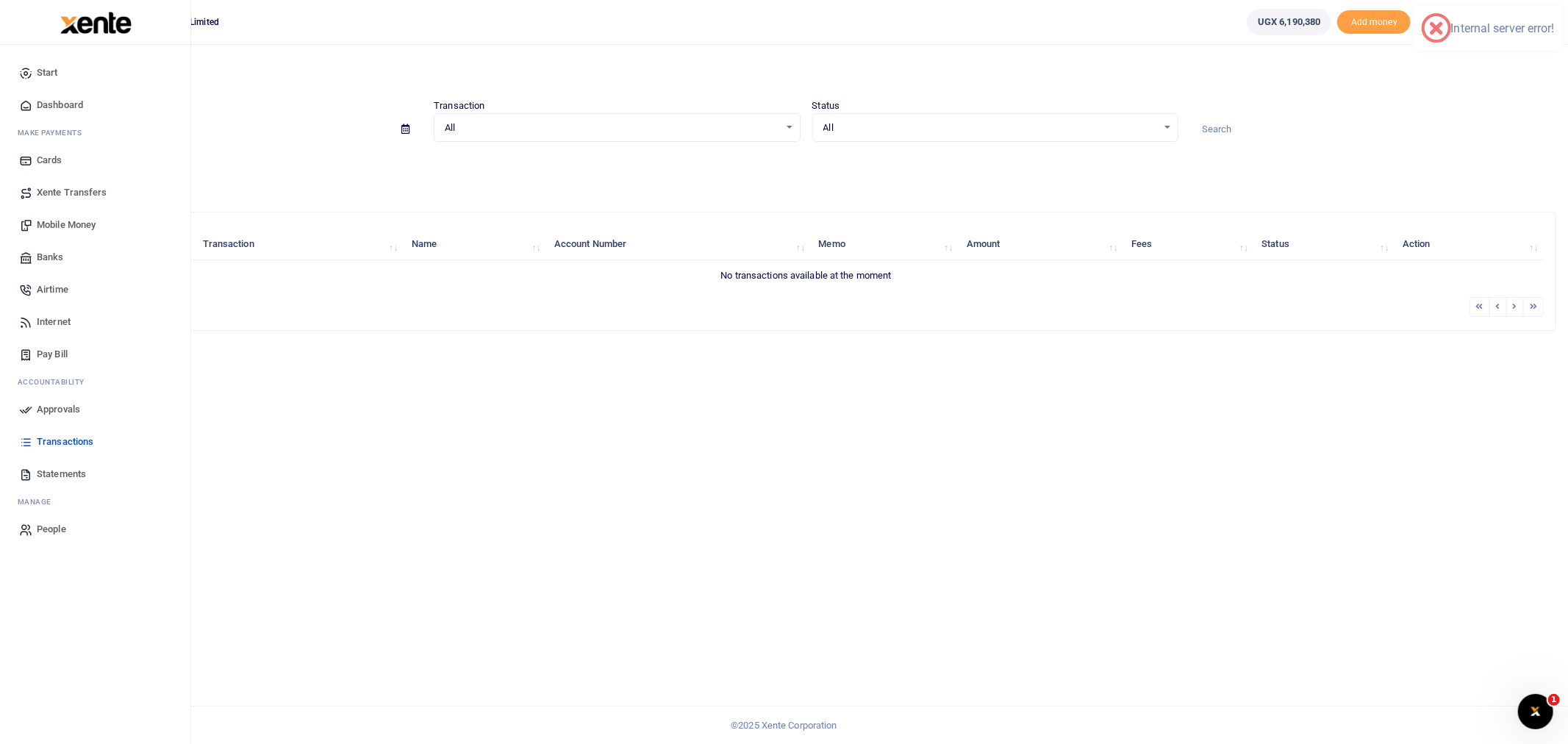
click at [79, 439] on span "Transactions" at bounding box center [64, 441] width 57 height 14
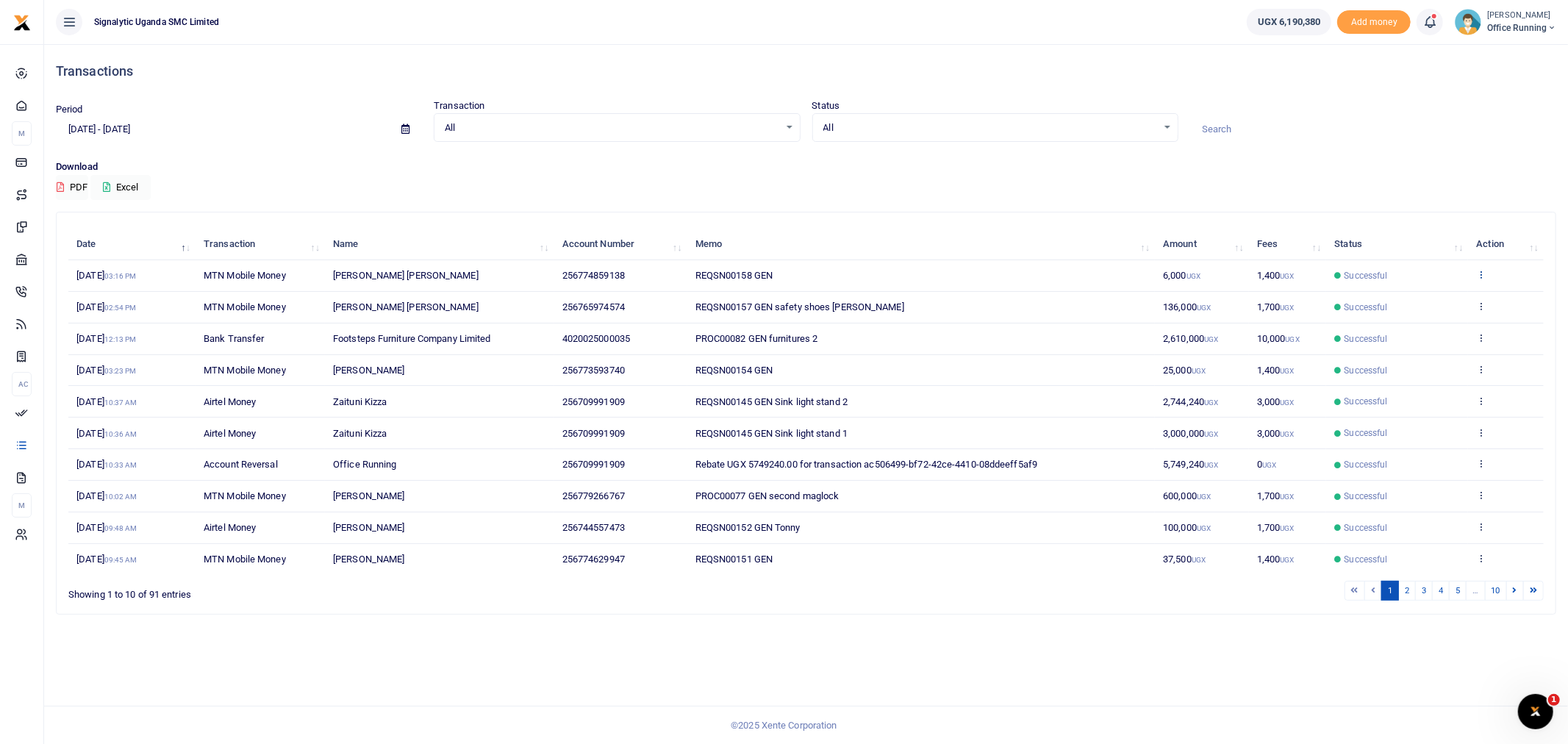
click at [1477, 273] on icon at bounding box center [1482, 274] width 10 height 11
click at [1429, 302] on link "View details" at bounding box center [1427, 299] width 116 height 20
